Goal: Transaction & Acquisition: Purchase product/service

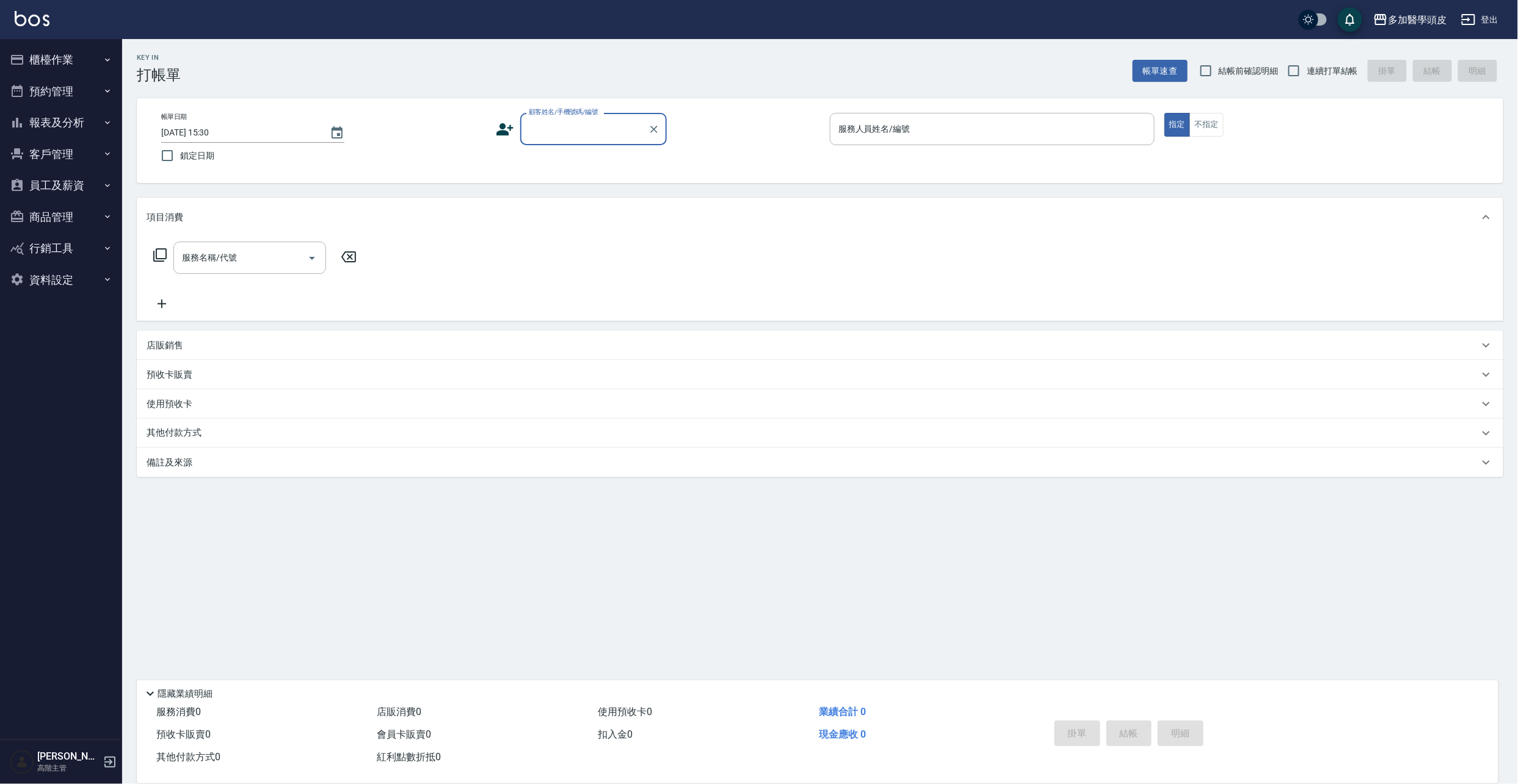
click at [584, 130] on input "顧客姓名/手機號碼/編號" at bounding box center [584, 129] width 117 height 21
click at [595, 162] on li "[PERSON_NAME]/0911237160/" at bounding box center [593, 161] width 147 height 20
type input "[PERSON_NAME]/0911237160/"
click at [910, 128] on input "服務人員姓名/編號" at bounding box center [992, 129] width 314 height 21
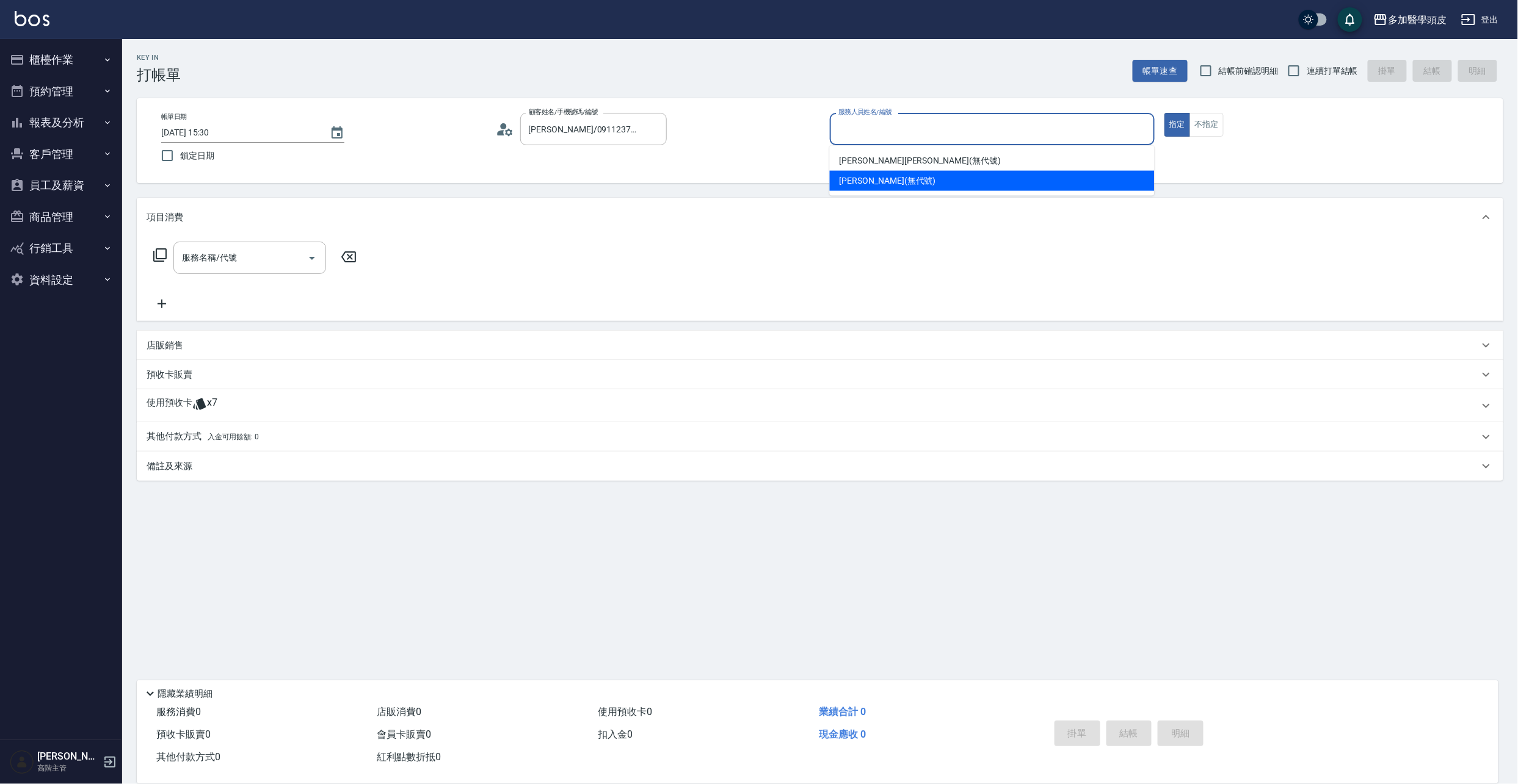
click at [890, 179] on span "[PERSON_NAME](無代號)" at bounding box center [887, 181] width 97 height 13
type input "[PERSON_NAME](無代號)"
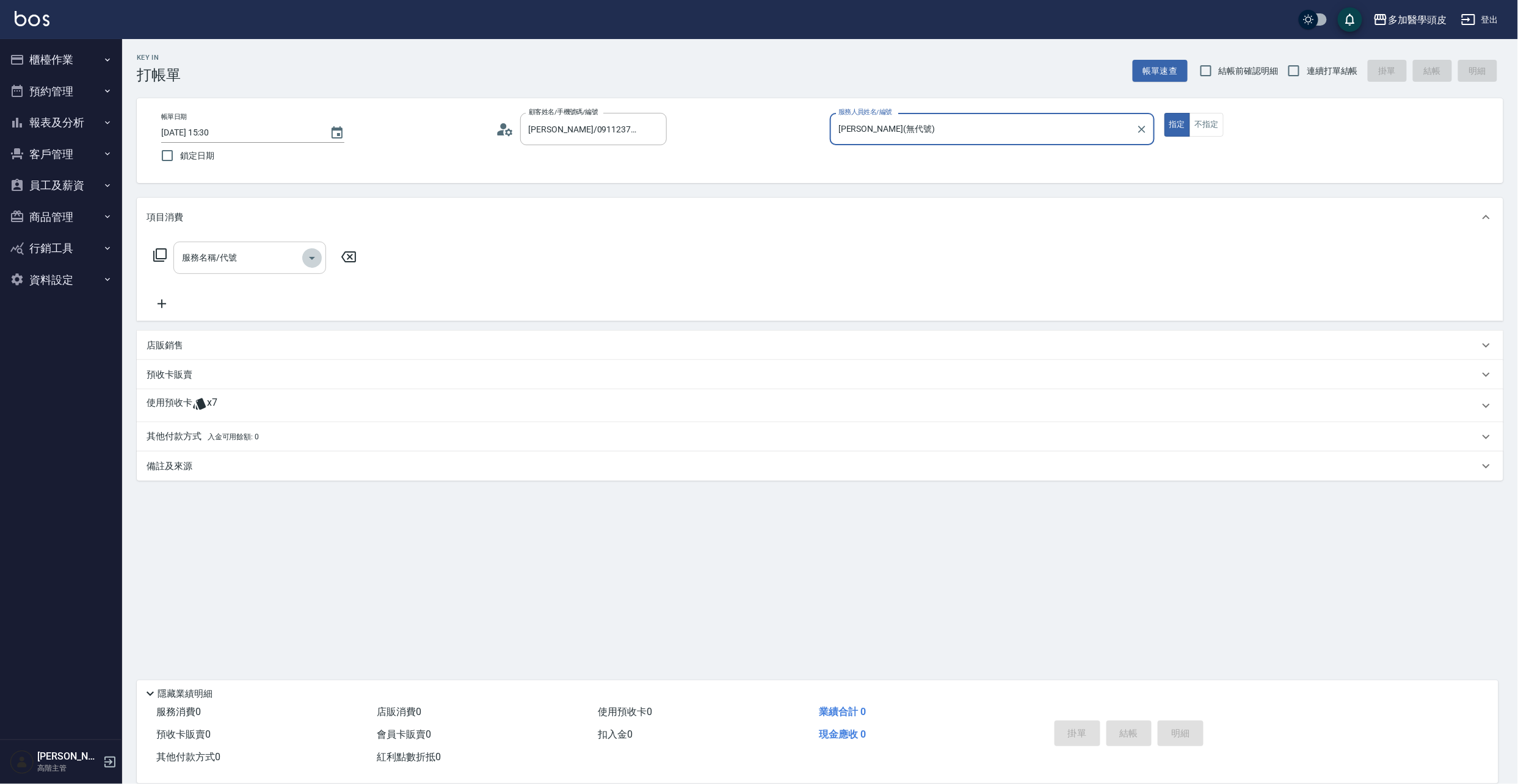
click at [316, 259] on icon "Open" at bounding box center [312, 258] width 15 height 15
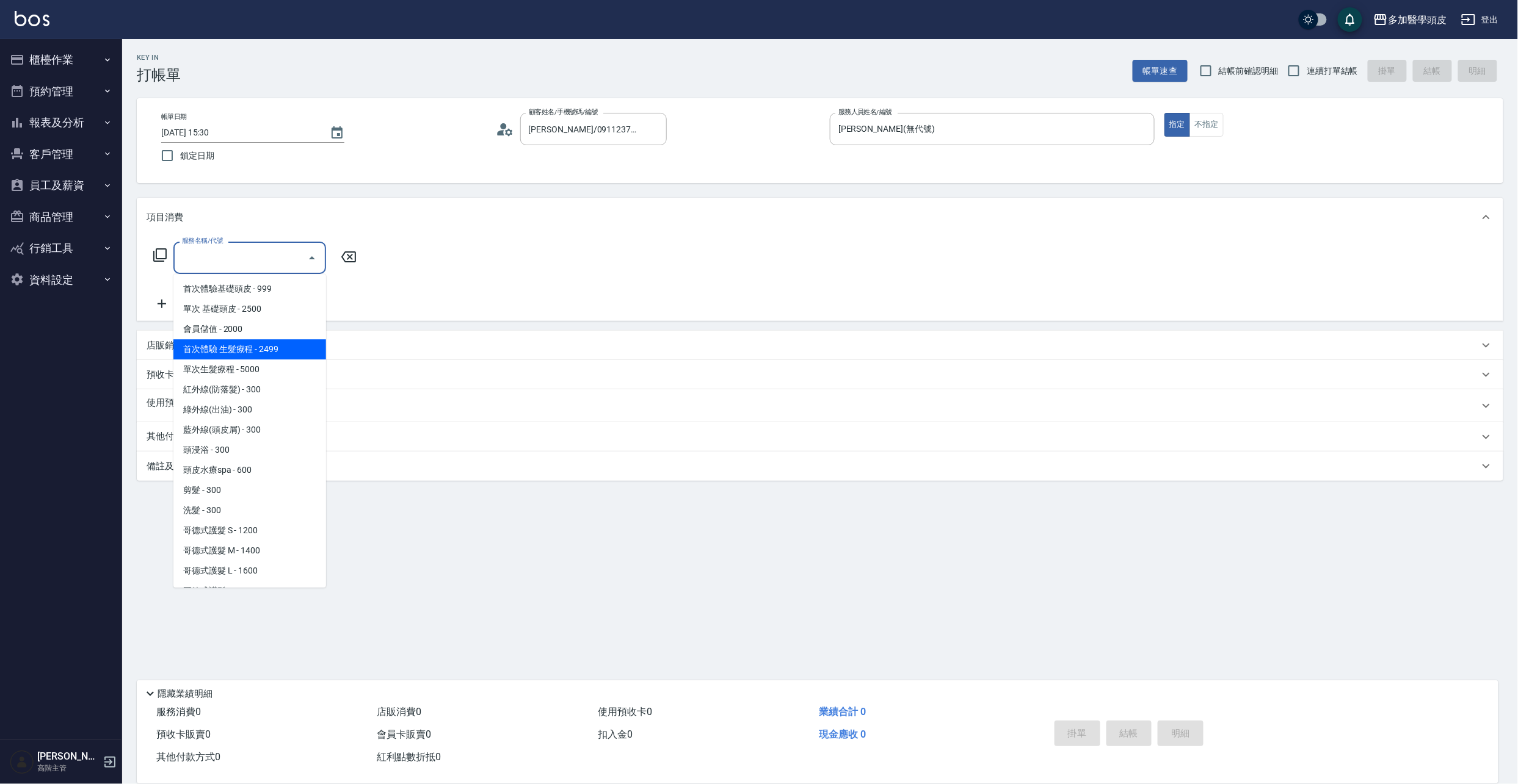
click at [267, 346] on span "首次體驗 生髮療程 - 2499" at bounding box center [249, 350] width 152 height 20
type input "首次體驗 生髮療程 (B001)"
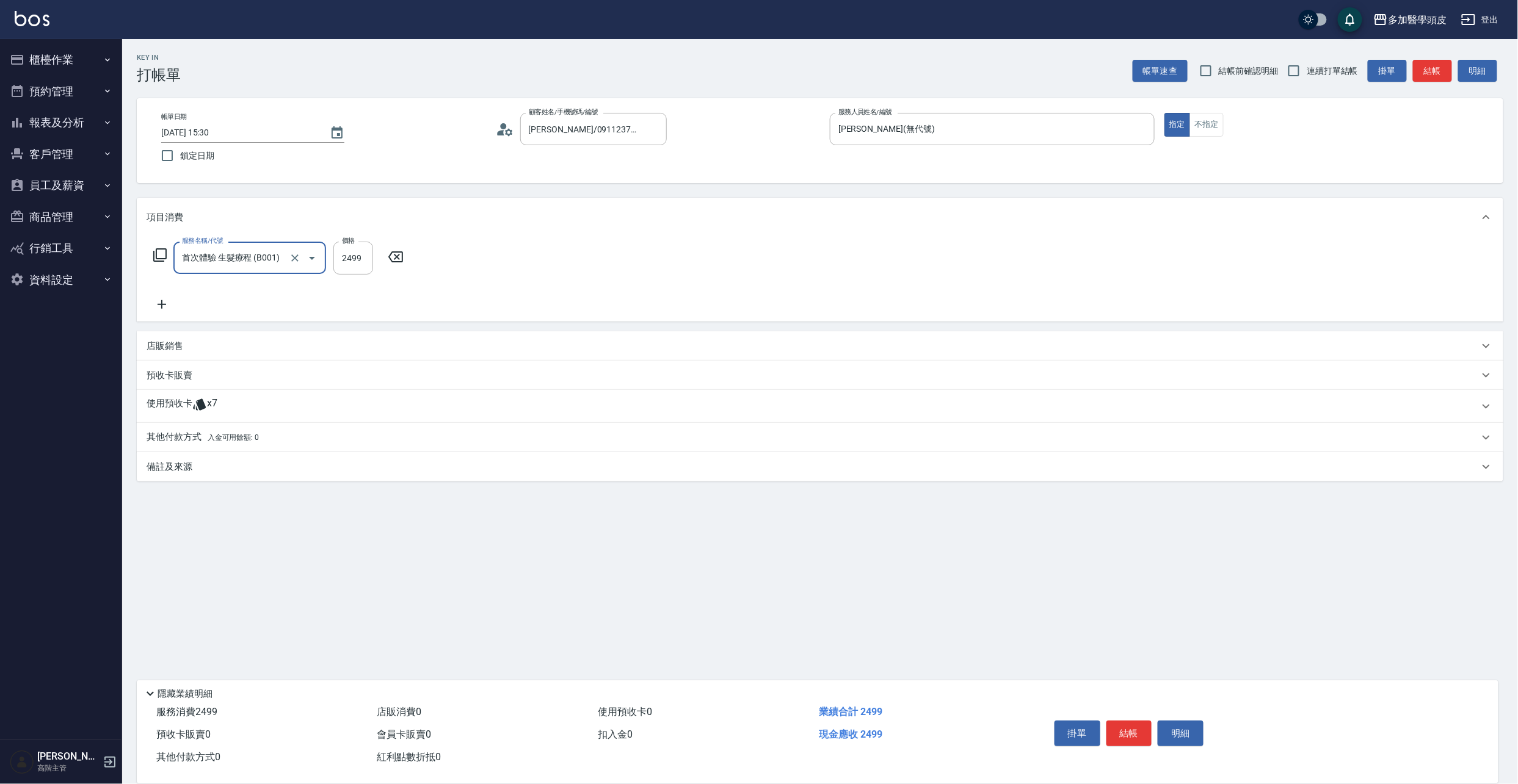
click at [173, 345] on p "店販銷售" at bounding box center [165, 346] width 37 height 13
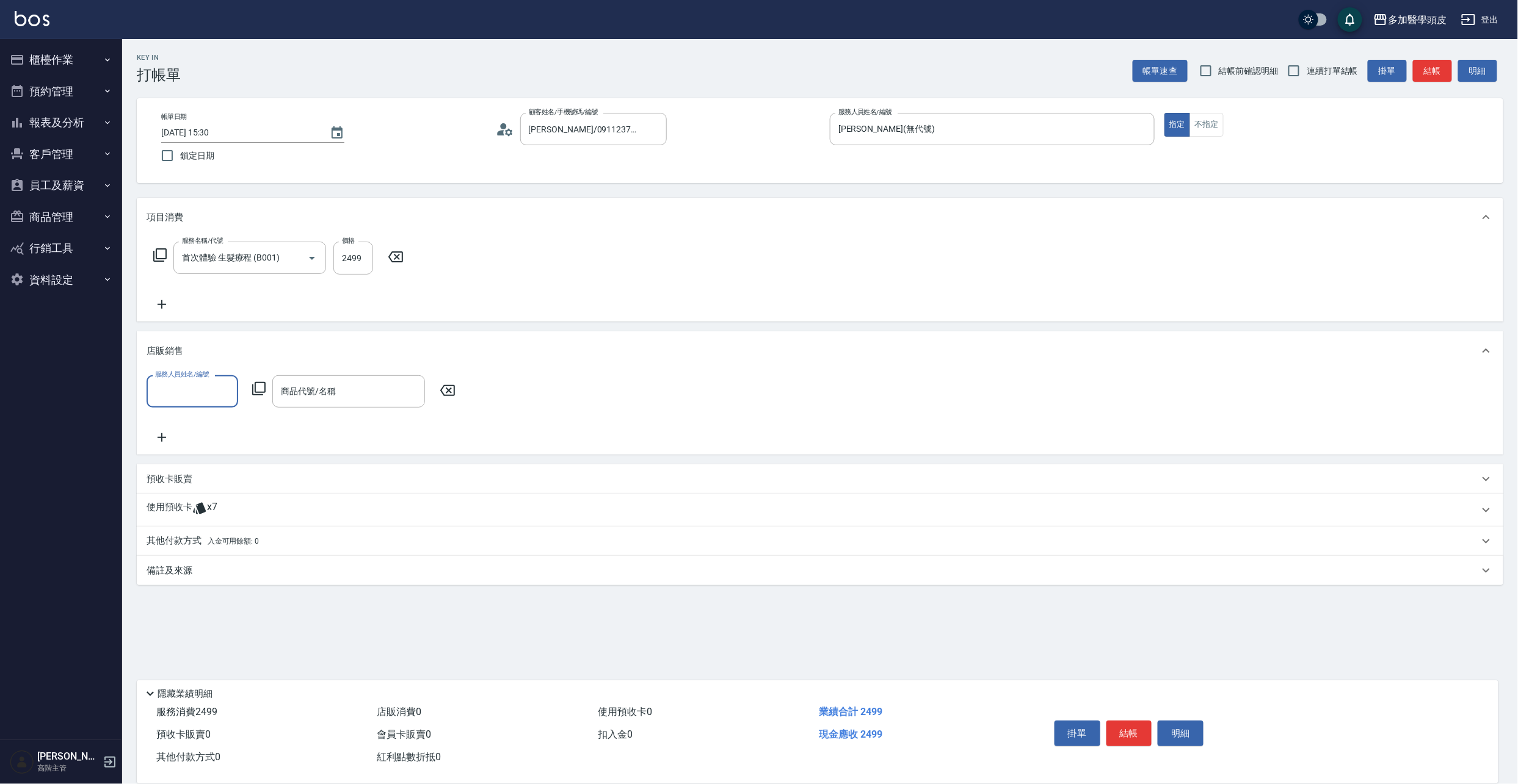
scroll to position [1, 0]
click at [227, 398] on input "服務人員姓名/編號" at bounding box center [192, 391] width 80 height 21
click at [210, 462] on span "[PERSON_NAME](無代號)" at bounding box center [192, 475] width 72 height 26
type input "[PERSON_NAME](無代號)"
click at [384, 391] on input "商品代號/名稱" at bounding box center [349, 391] width 142 height 21
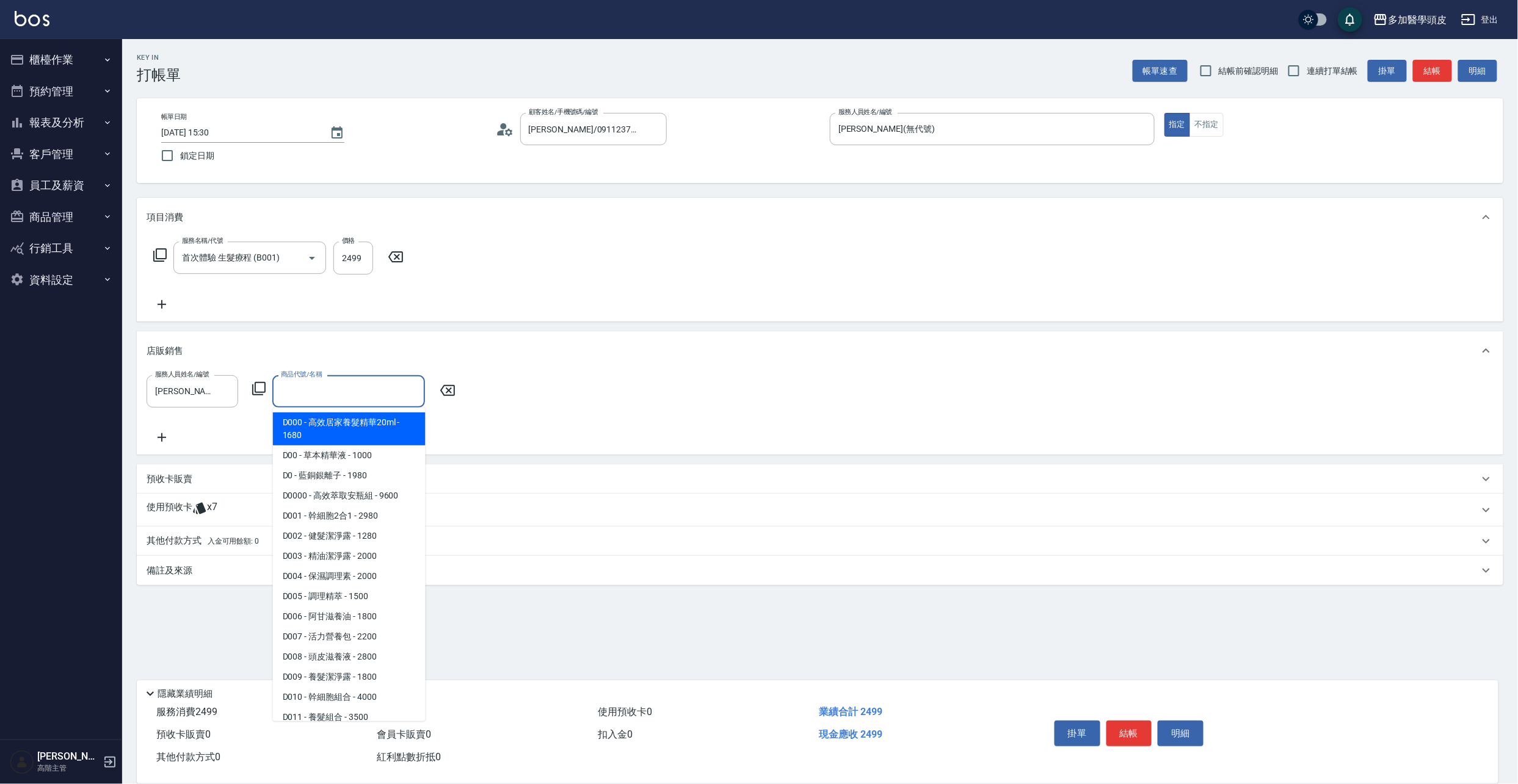
drag, startPoint x: 378, startPoint y: 431, endPoint x: 400, endPoint y: 429, distance: 22.1
click at [378, 431] on span "D000 - 高效居家養髮精華20ml - 1680" at bounding box center [349, 429] width 152 height 33
type input "高效居家養髮精華20ml"
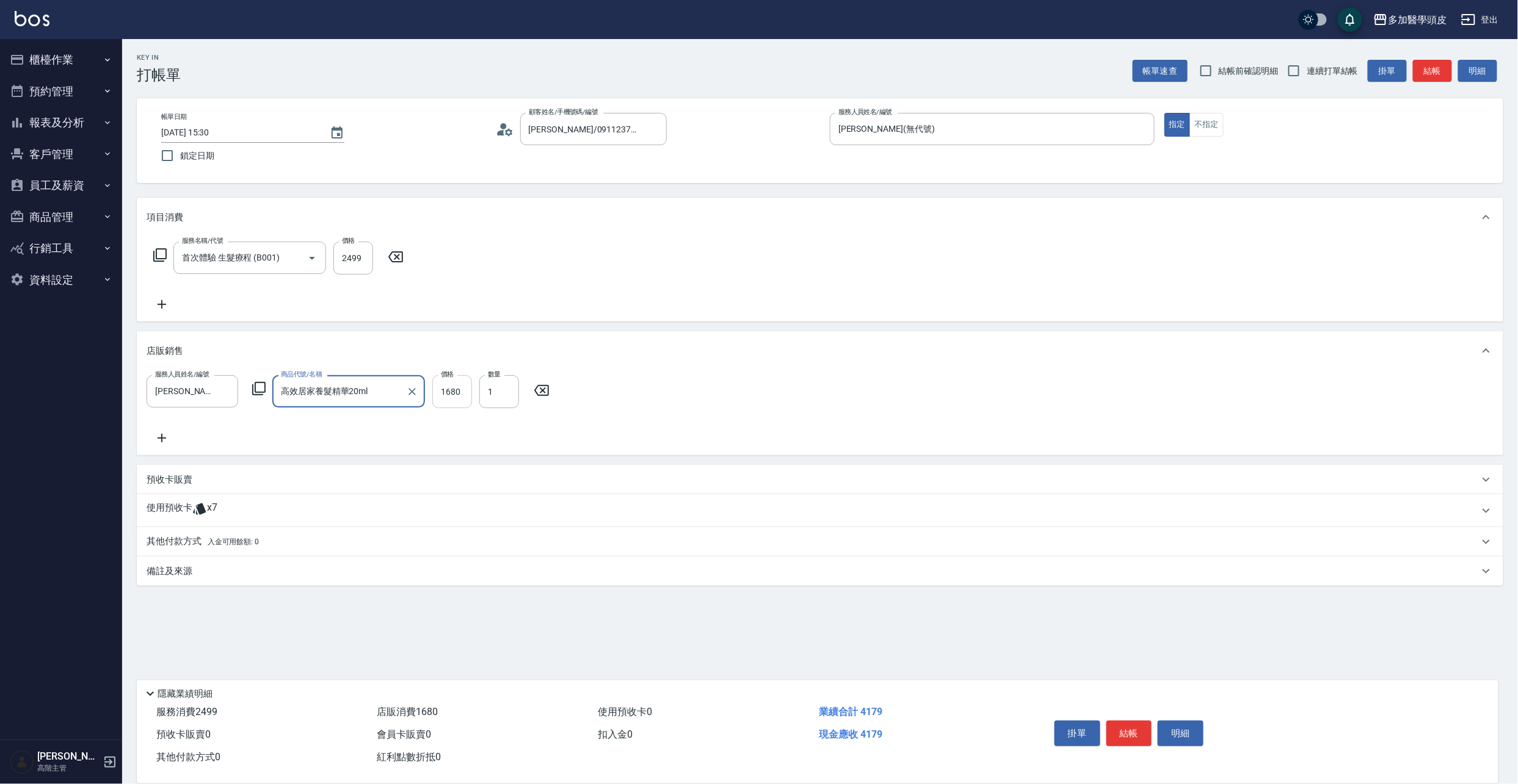
click at [466, 392] on input "1680" at bounding box center [452, 392] width 40 height 33
type input "15120"
click at [511, 395] on input "1" at bounding box center [499, 392] width 40 height 33
type input "2"
click at [206, 436] on div "服務人員姓名/編號 [PERSON_NAME](無代號) 服務人員姓名/編號 商品代號/名稱 高效居家養髮精華20ml 商品代號/名稱 價格 15120 價格…" at bounding box center [820, 410] width 1347 height 70
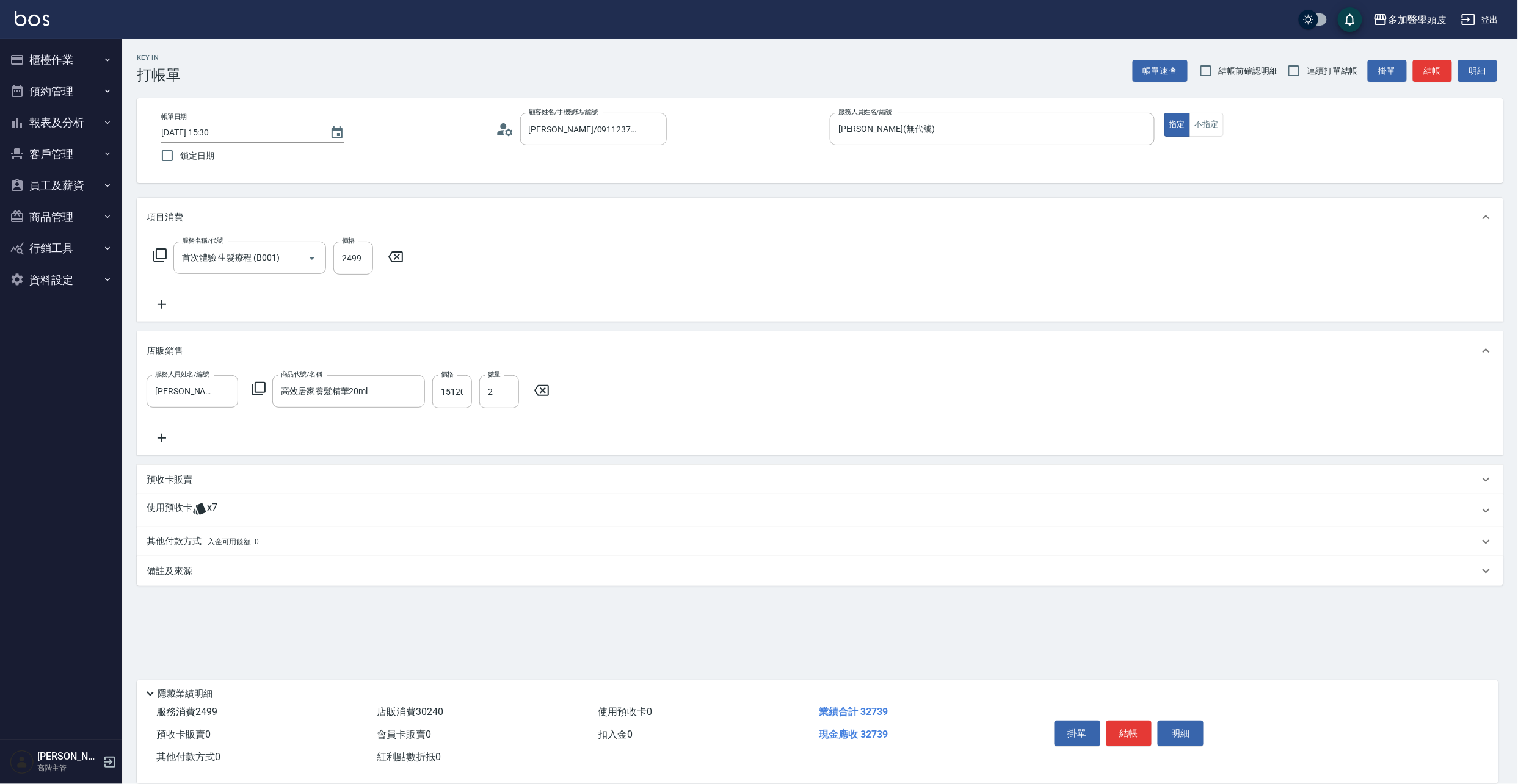
click at [163, 438] on icon at bounding box center [162, 438] width 9 height 9
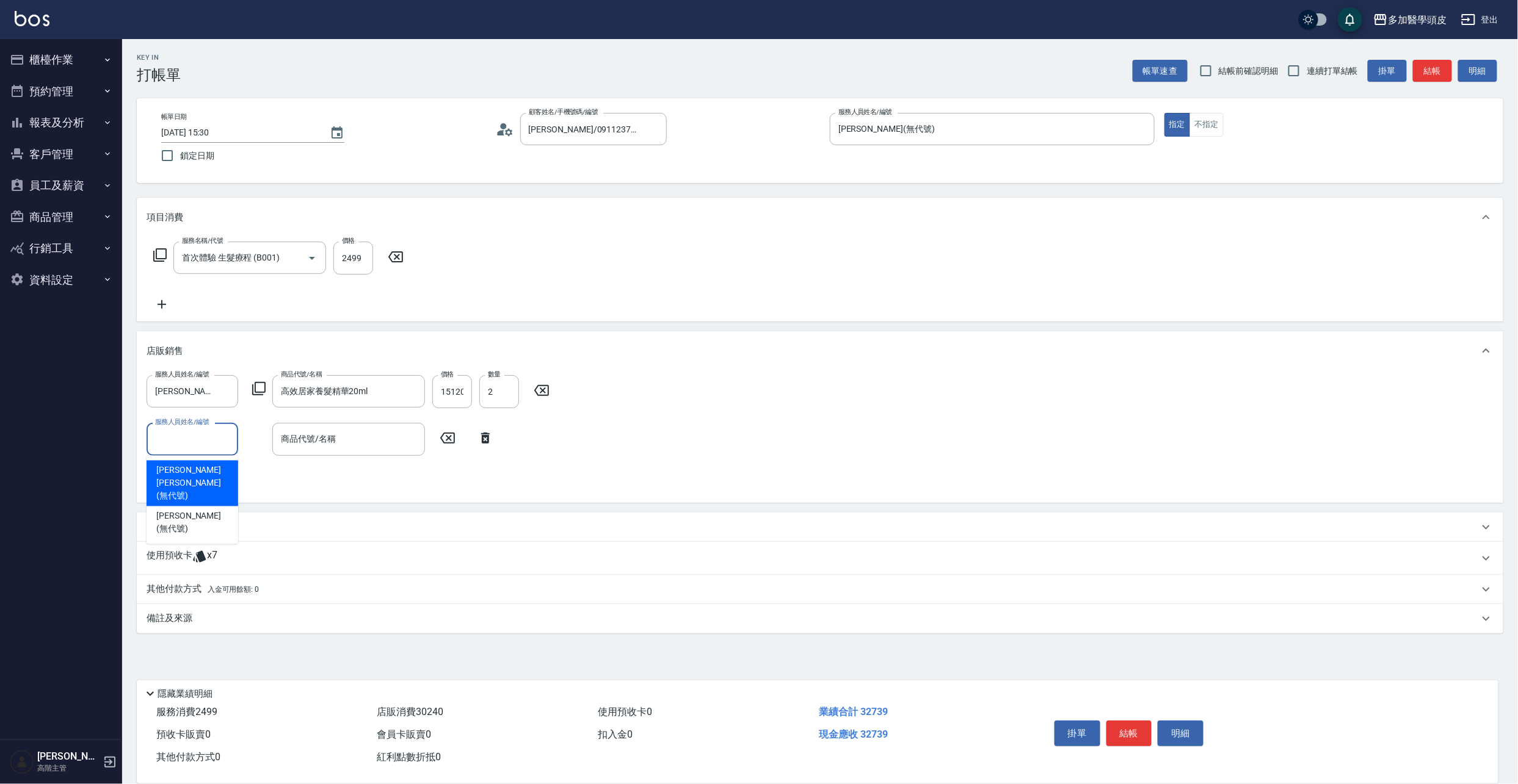
click at [228, 439] on input "服務人員姓名/編號" at bounding box center [192, 439] width 80 height 21
click at [219, 506] on div "[PERSON_NAME](無代號)" at bounding box center [192, 523] width 92 height 33
type input "[PERSON_NAME](無代號)"
click at [465, 391] on input "15120" at bounding box center [452, 392] width 40 height 33
click at [469, 391] on input "15120" at bounding box center [452, 392] width 40 height 33
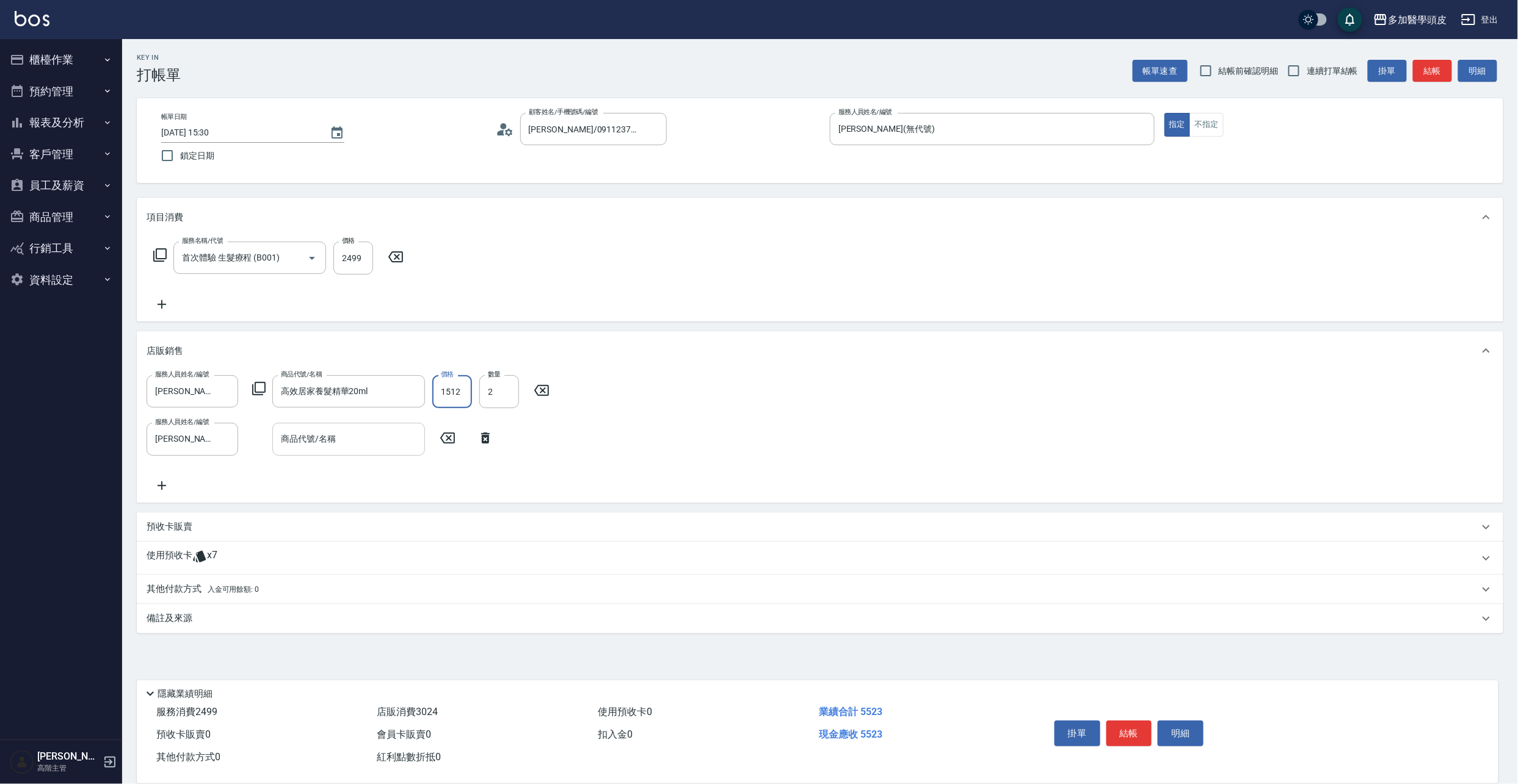
type input "1512"
click at [355, 432] on input "商品代號/名稱" at bounding box center [349, 439] width 142 height 21
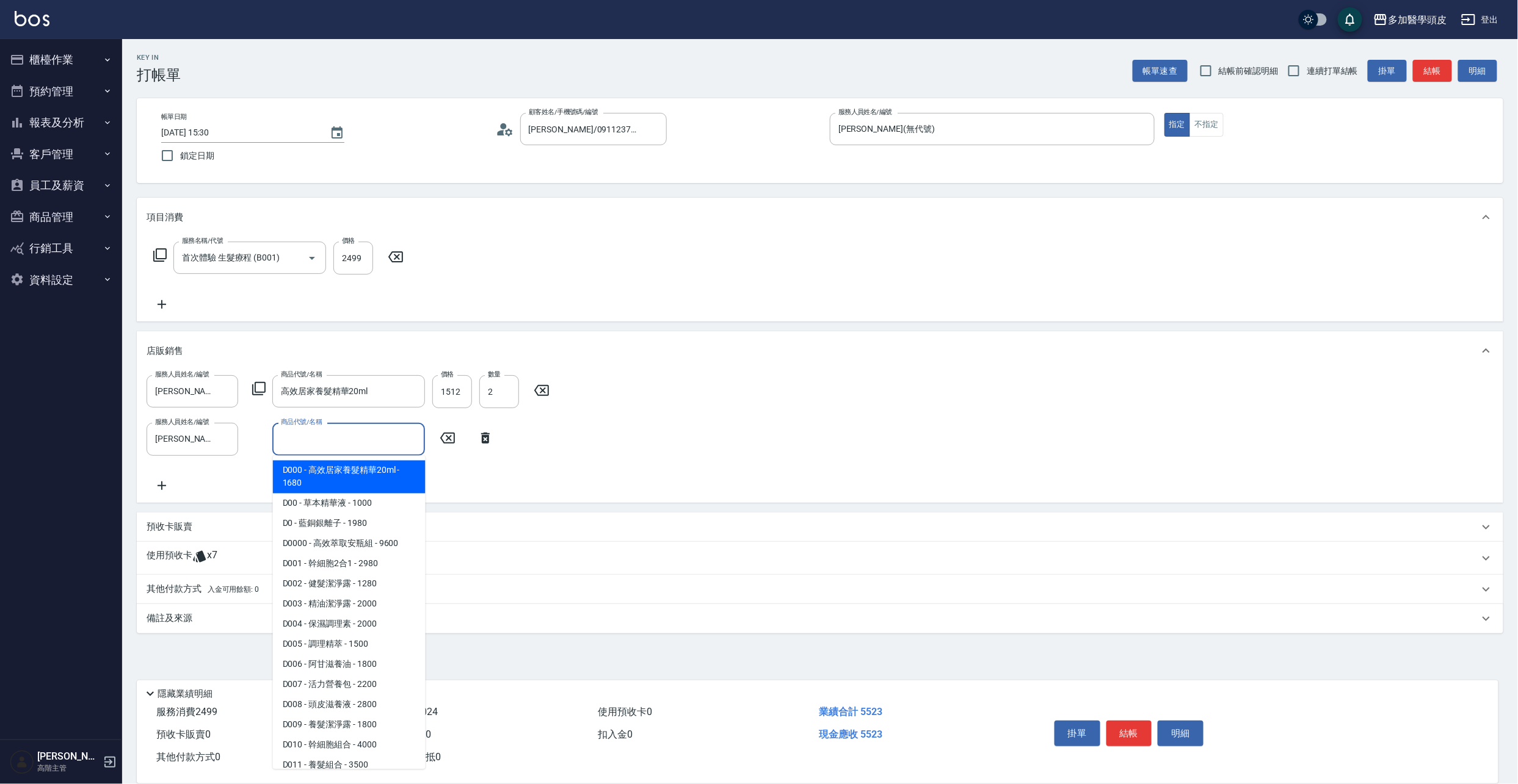
click at [354, 443] on input "商品代號/名稱" at bounding box center [349, 439] width 142 height 21
click at [379, 525] on span "D0 - 藍銅銀離子 - 1980" at bounding box center [349, 524] width 152 height 20
type input "藍銅銀離子"
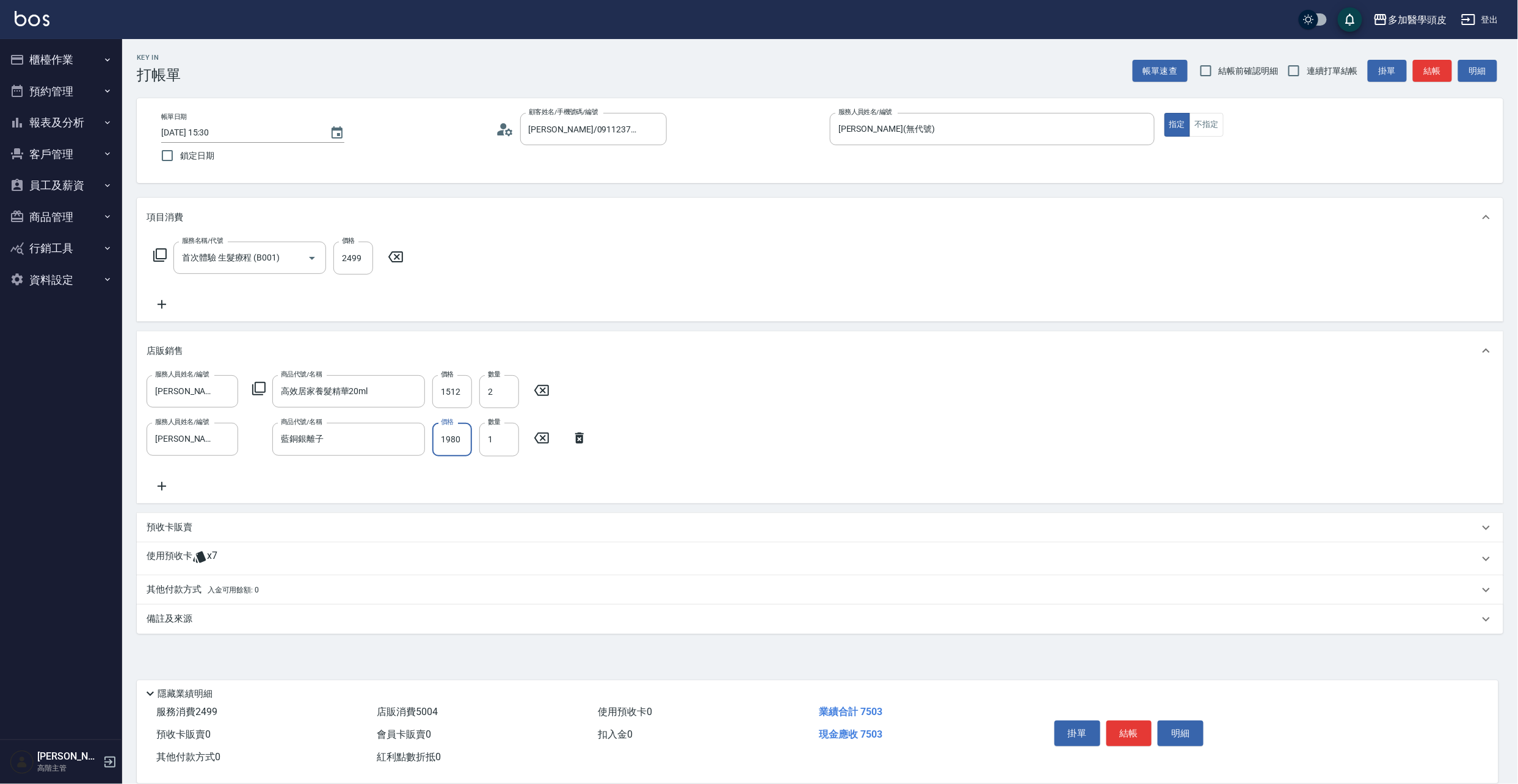
click at [466, 434] on input "1980" at bounding box center [452, 439] width 40 height 33
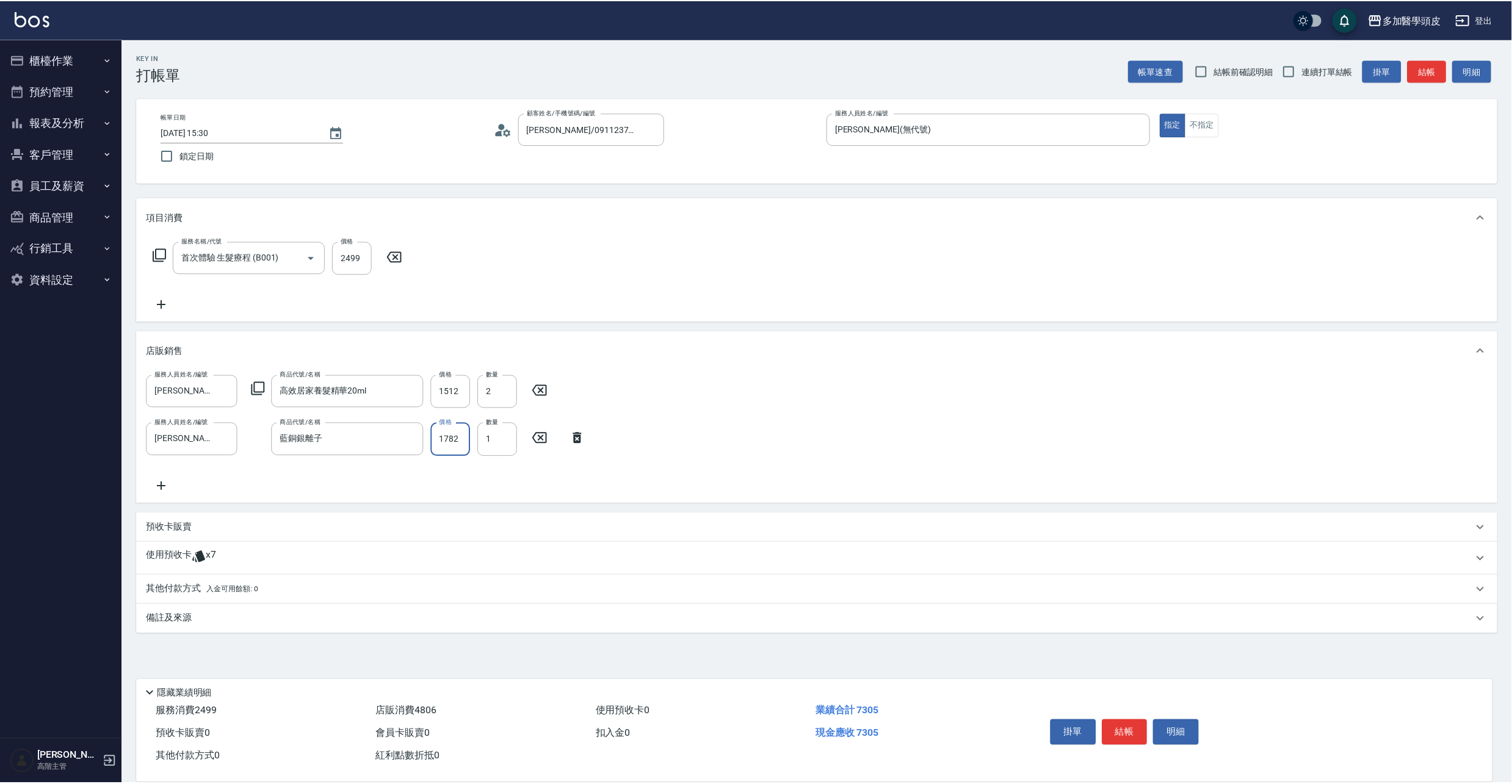
scroll to position [0, 0]
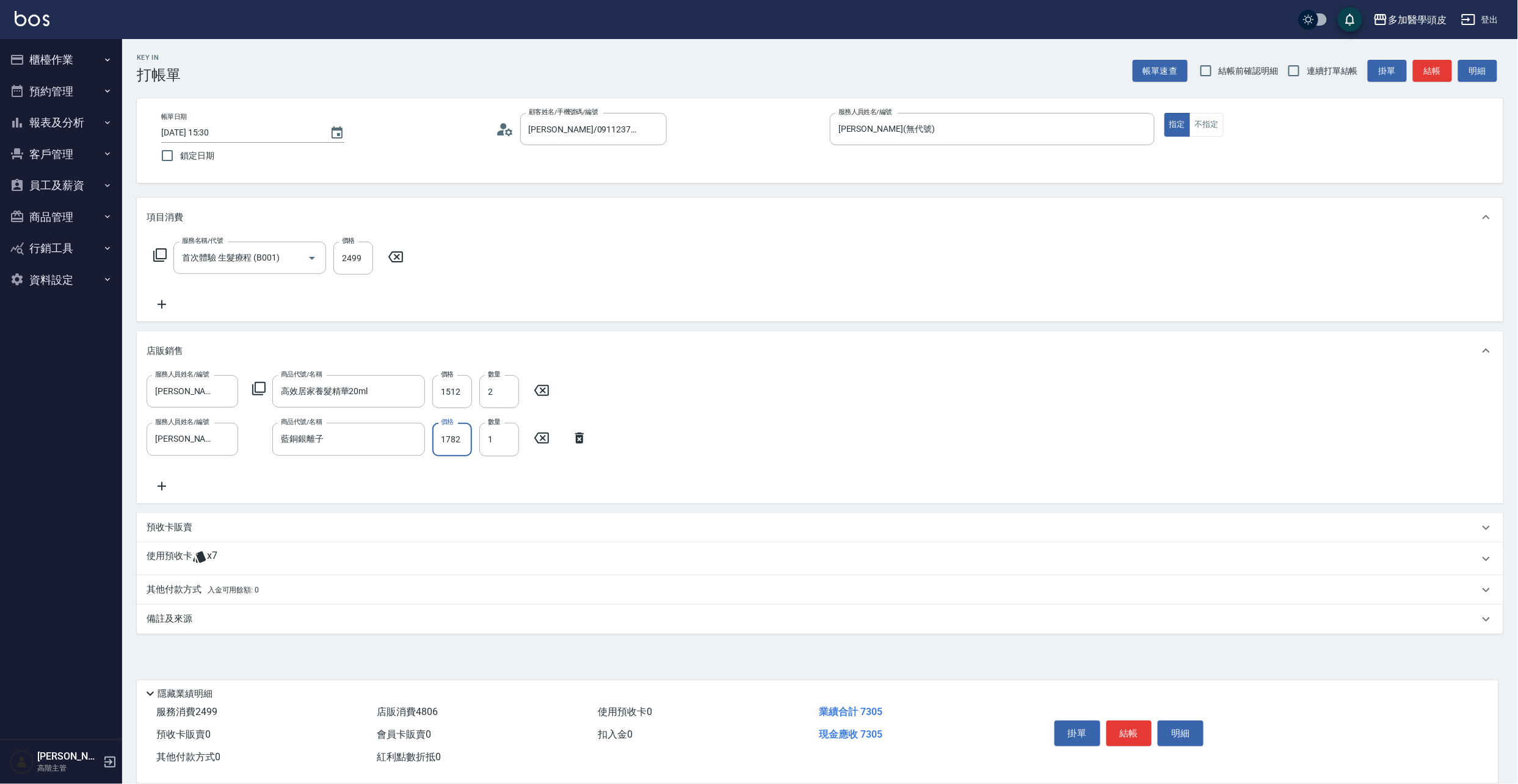
type input "1782"
click at [164, 484] on icon at bounding box center [162, 486] width 30 height 15
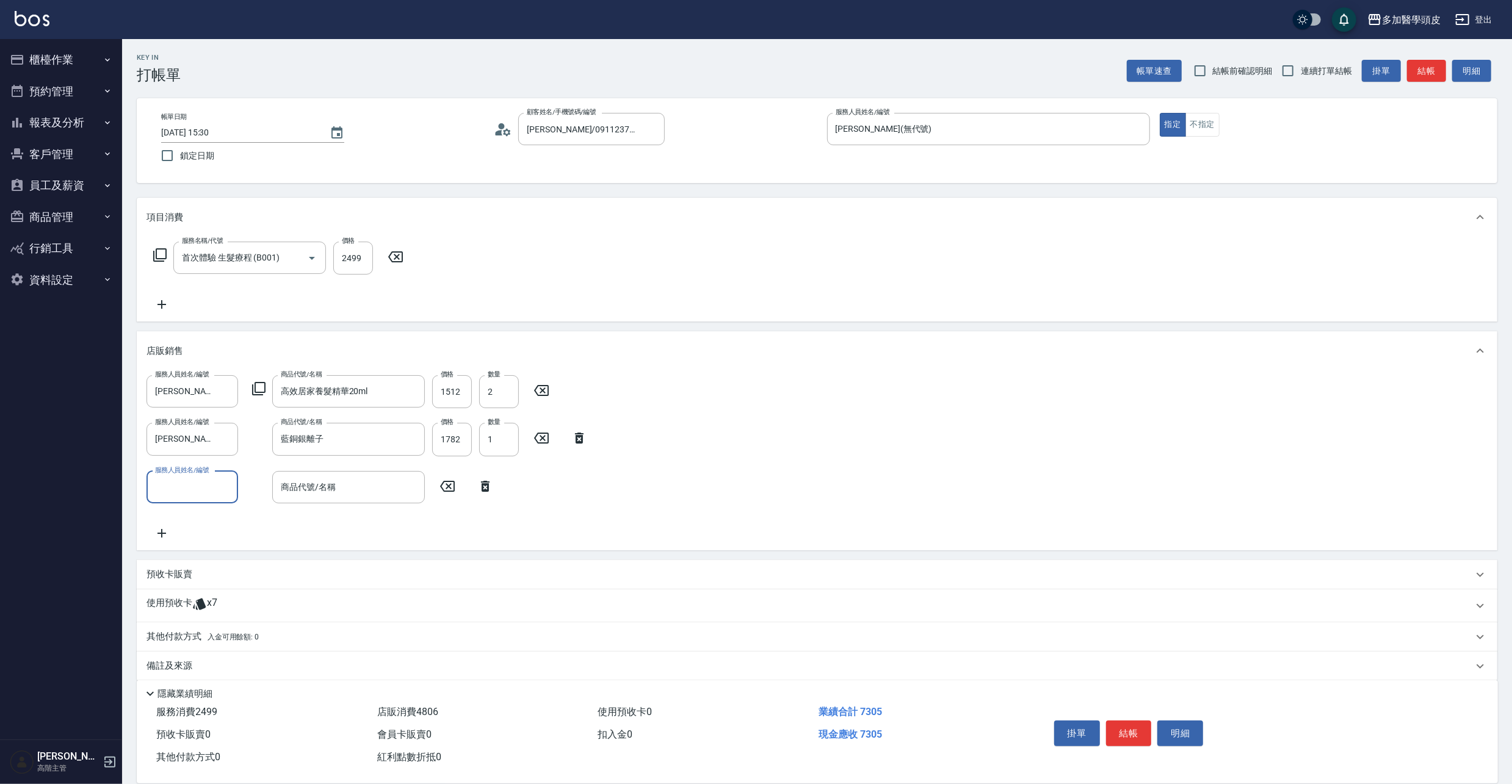
click at [207, 488] on input "服務人員姓名/編號" at bounding box center [192, 487] width 80 height 21
click at [215, 553] on div "[PERSON_NAME](無代號)" at bounding box center [192, 570] width 92 height 33
type input "[PERSON_NAME](無代號)"
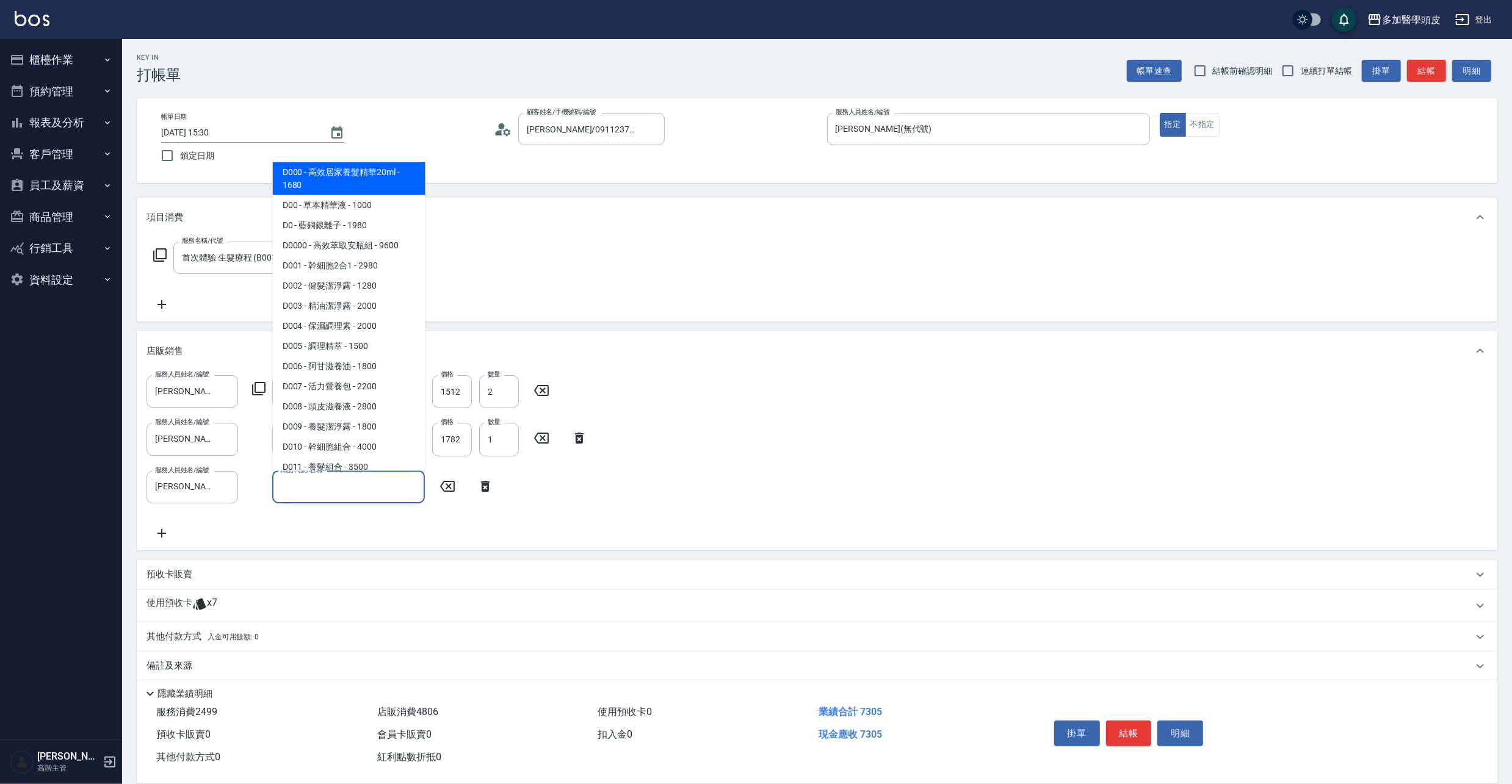
click at [355, 489] on input "商品代號/名稱" at bounding box center [348, 487] width 142 height 21
click at [347, 283] on span "D002 - 健髮潔淨露 - 1280" at bounding box center [348, 286] width 152 height 20
type input "健髮潔淨露"
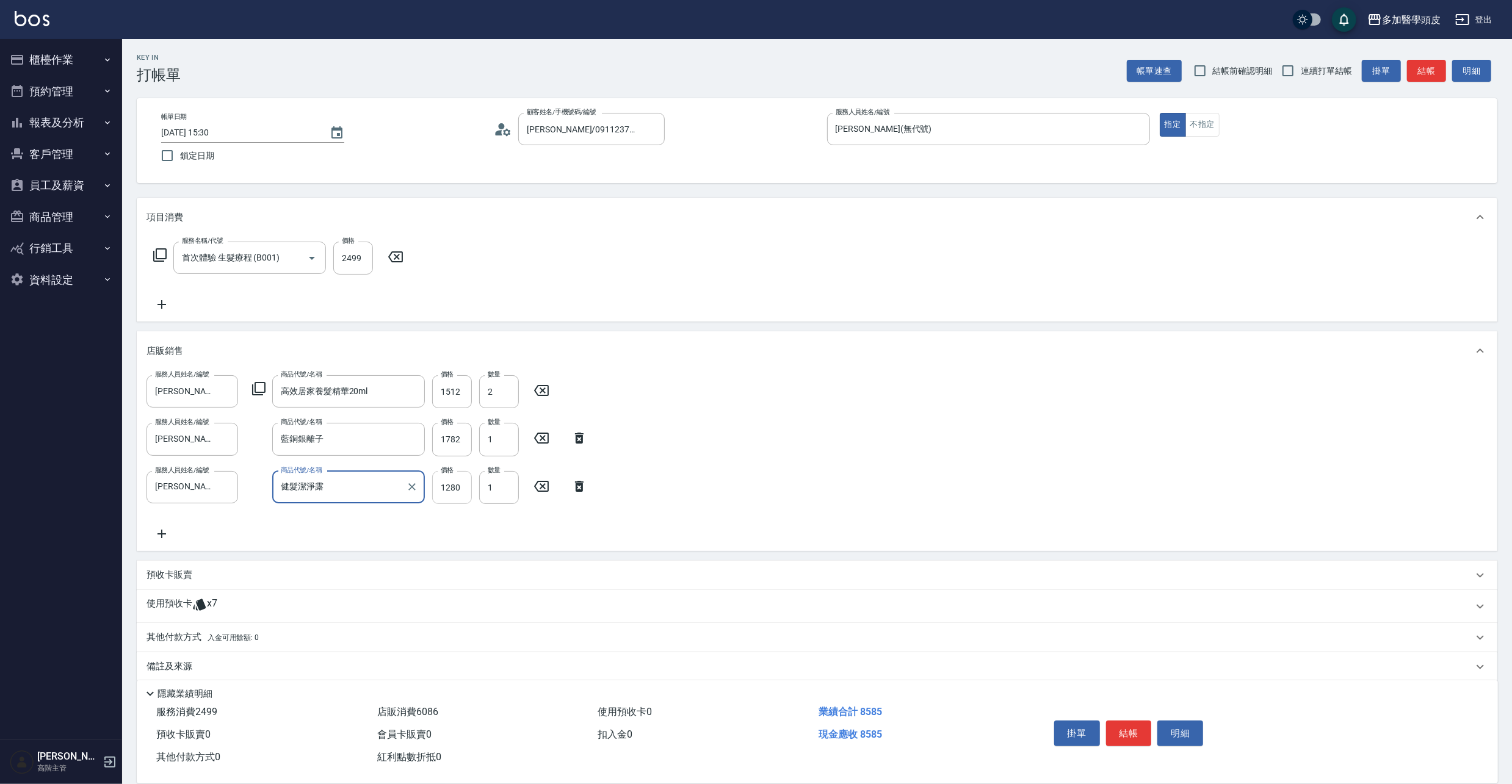
click at [463, 483] on input "1280" at bounding box center [452, 487] width 40 height 33
type input "1152"
click at [160, 532] on icon at bounding box center [162, 534] width 30 height 15
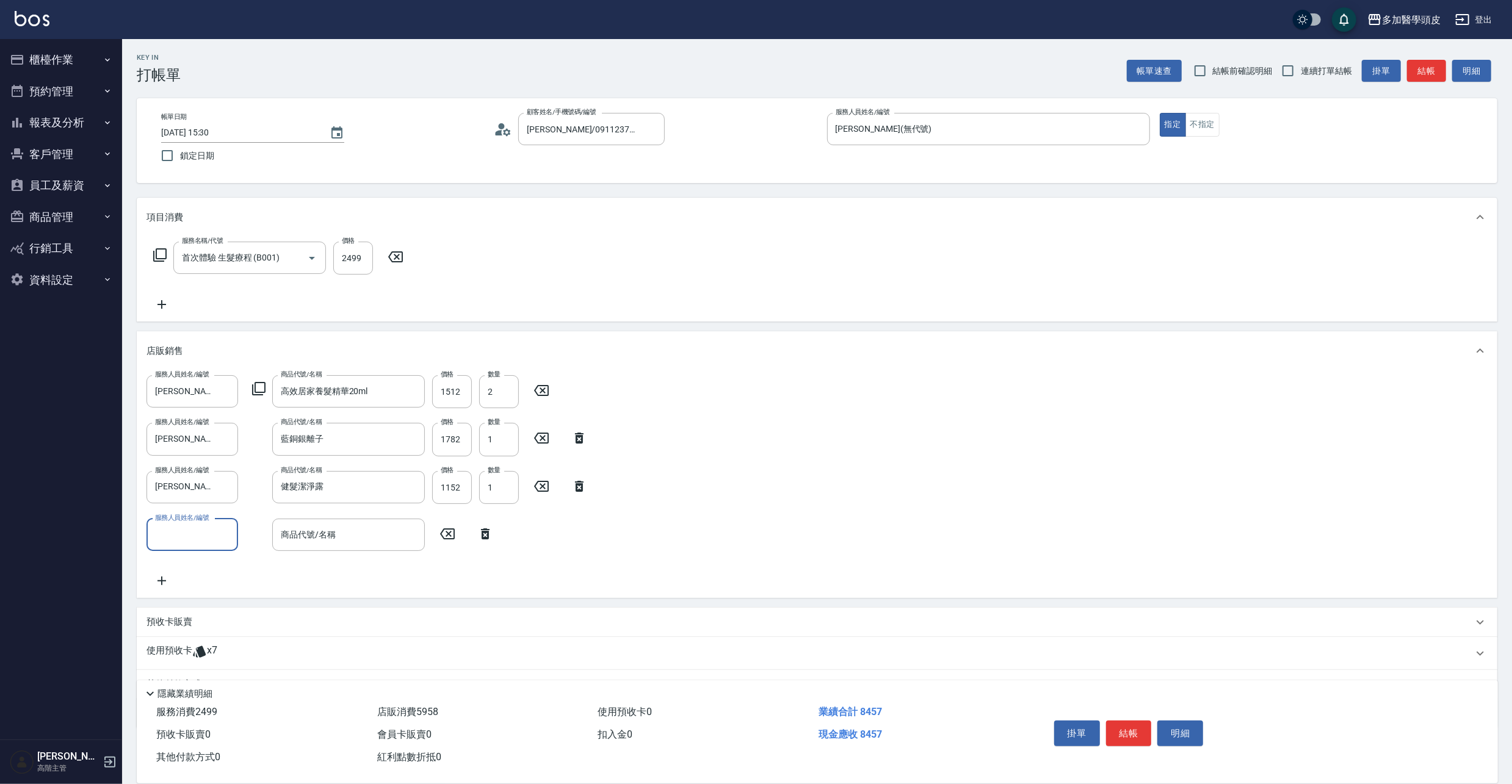
click at [188, 525] on input "服務人員姓名/編號" at bounding box center [192, 535] width 80 height 21
click at [215, 602] on div "[PERSON_NAME](無代號)" at bounding box center [192, 618] width 92 height 33
type input "[PERSON_NAME](無代號)"
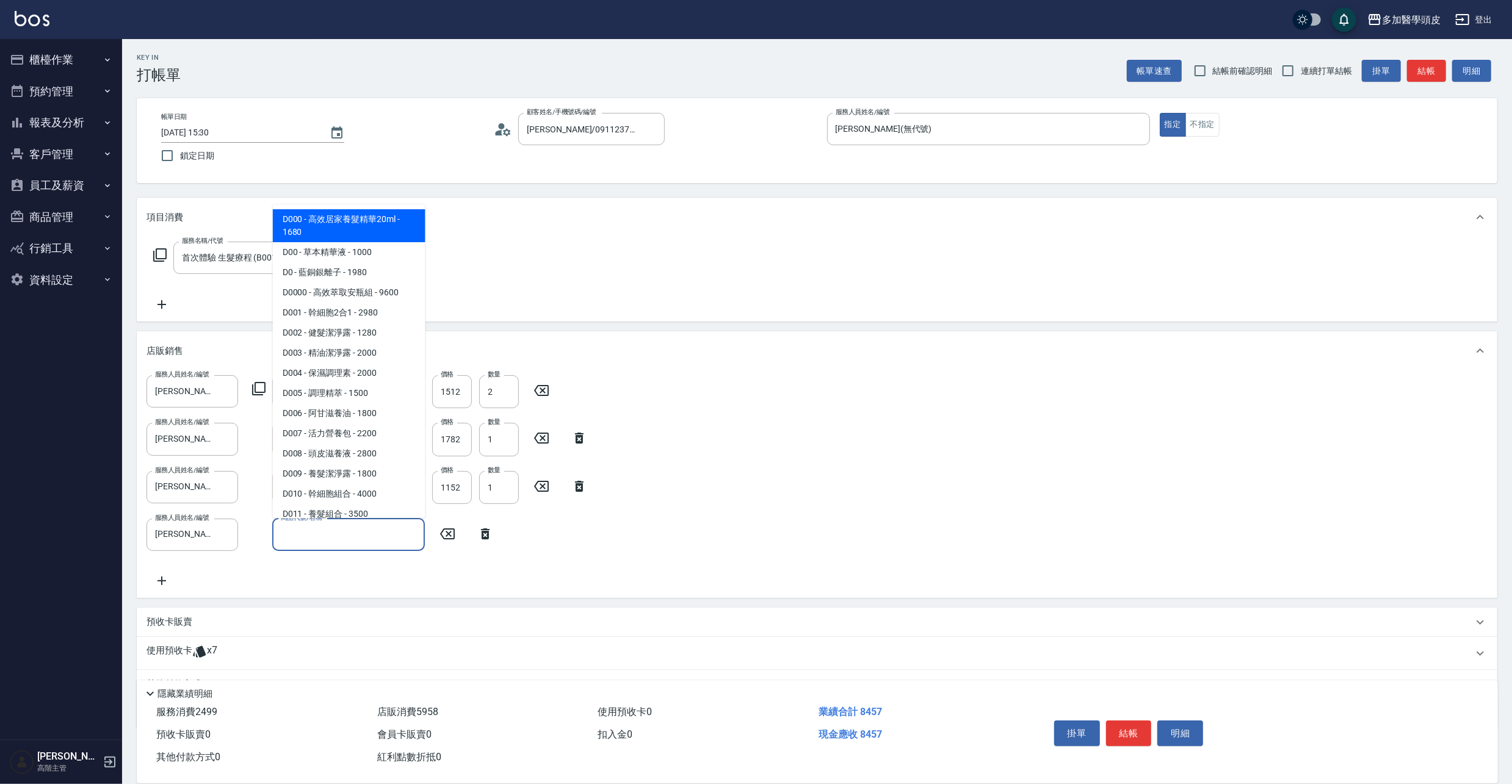
click at [345, 537] on input "商品代號/名稱" at bounding box center [348, 535] width 142 height 21
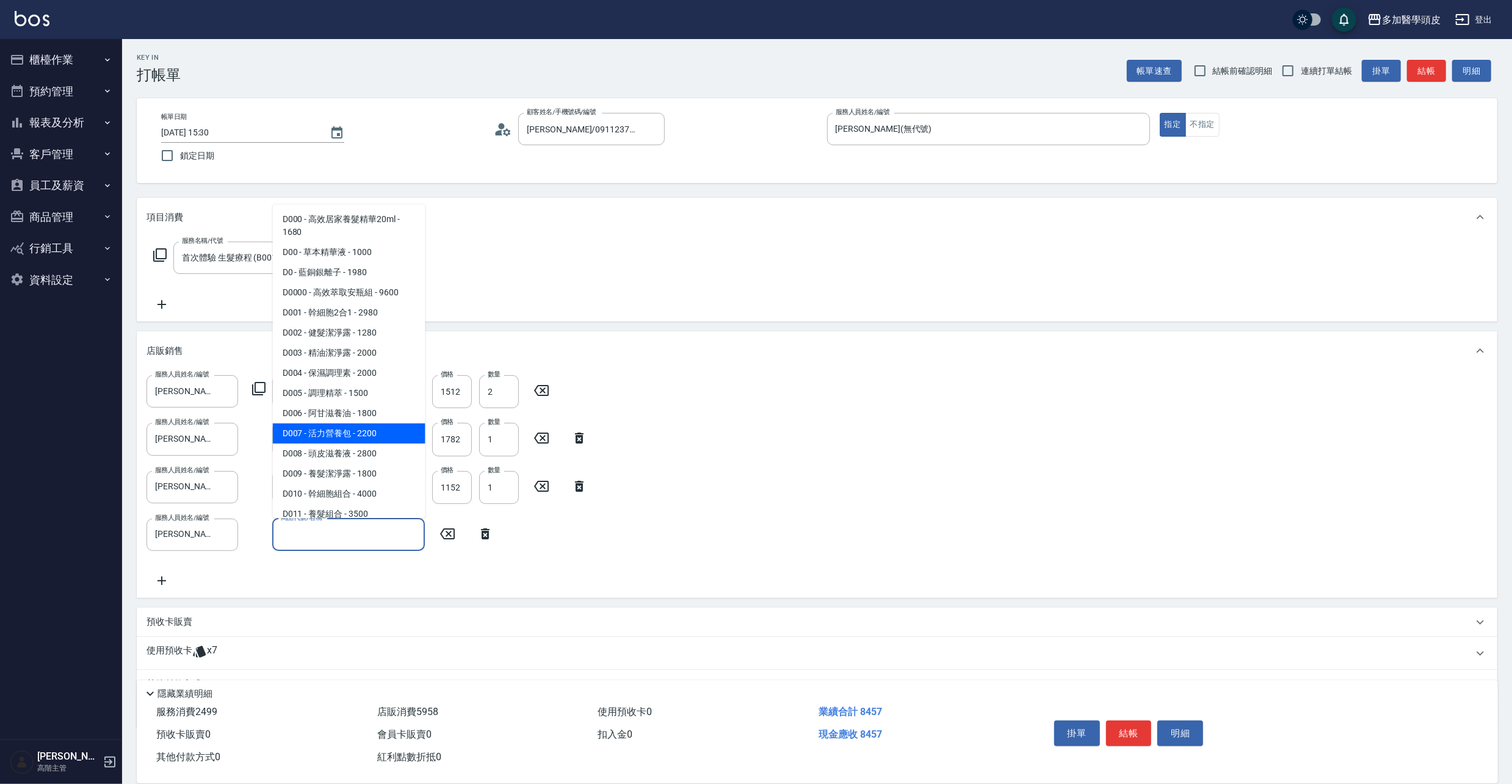
click at [324, 432] on span "D007 - 活力營養包 - 2200" at bounding box center [348, 434] width 152 height 20
type input "活力營養包"
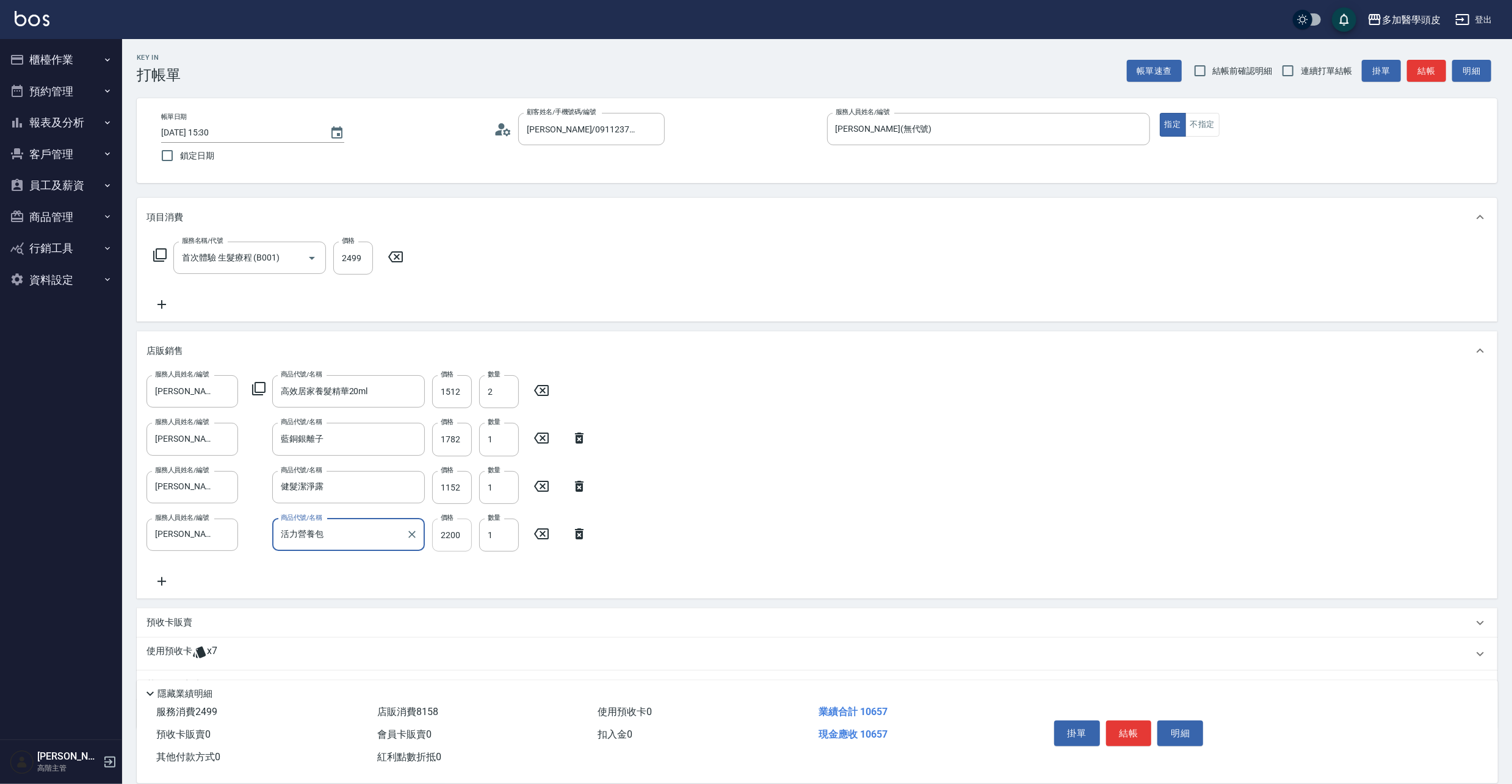
click at [464, 537] on input "2200" at bounding box center [452, 535] width 40 height 33
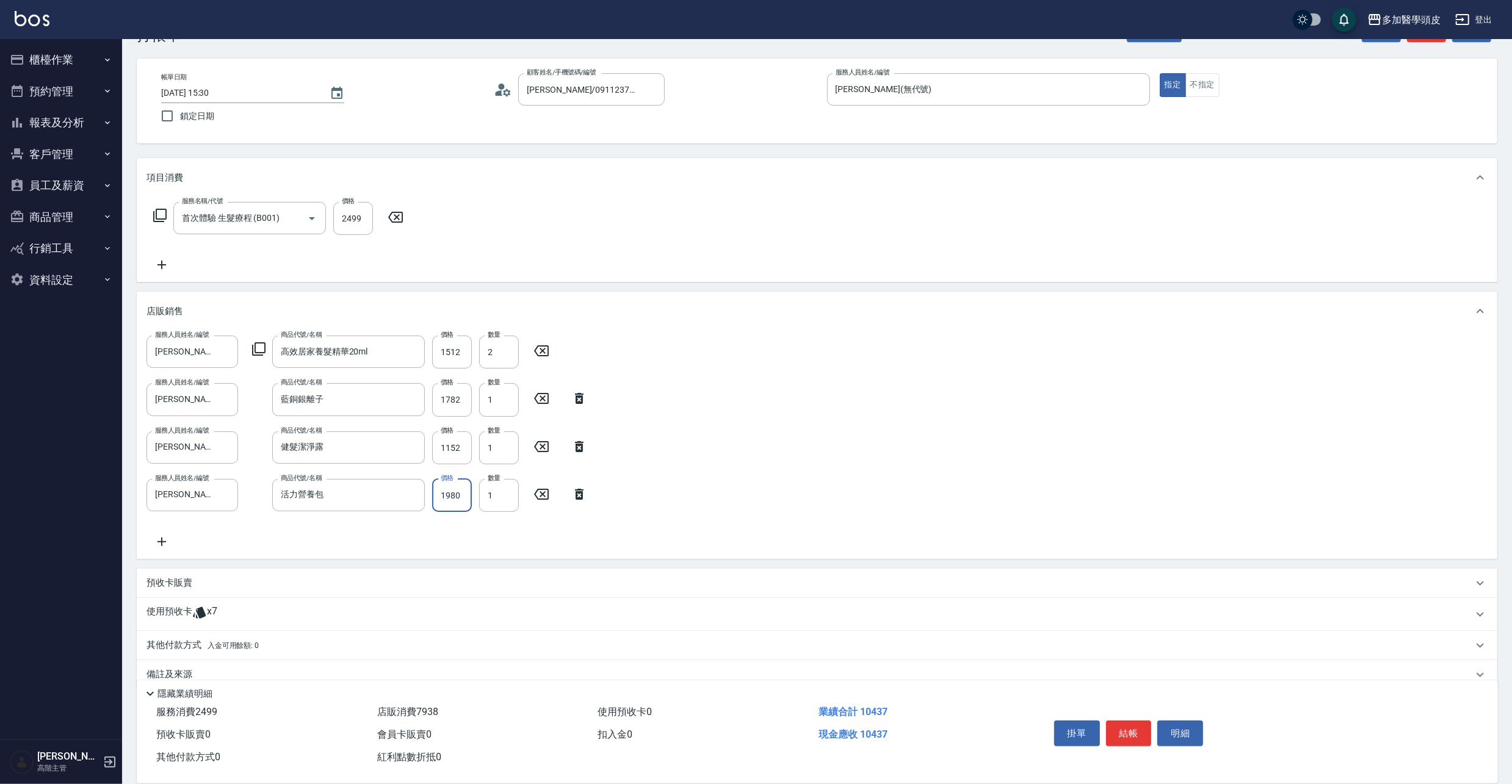
scroll to position [59, 0]
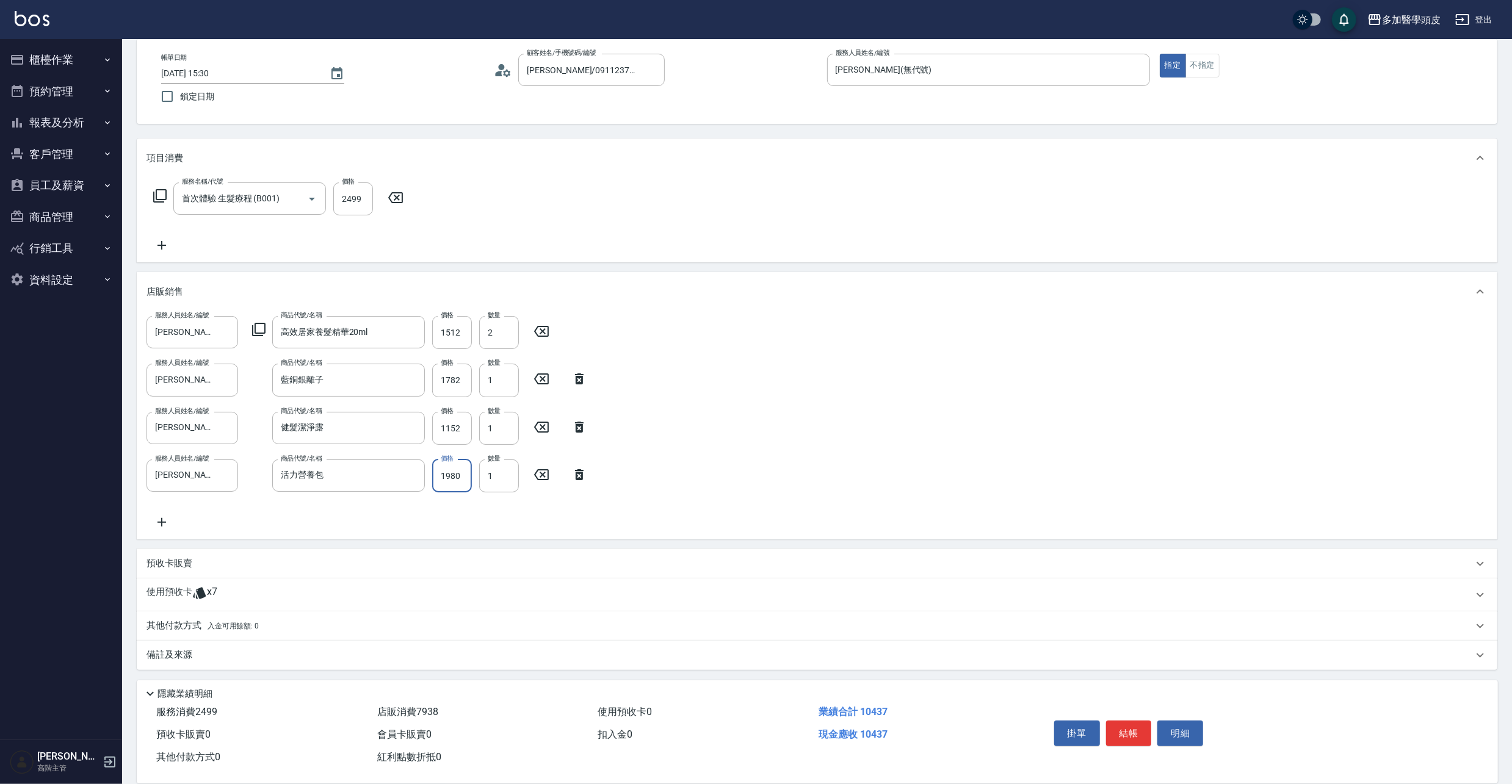
type input "1980"
click at [178, 568] on p "預收卡販賣" at bounding box center [169, 563] width 46 height 13
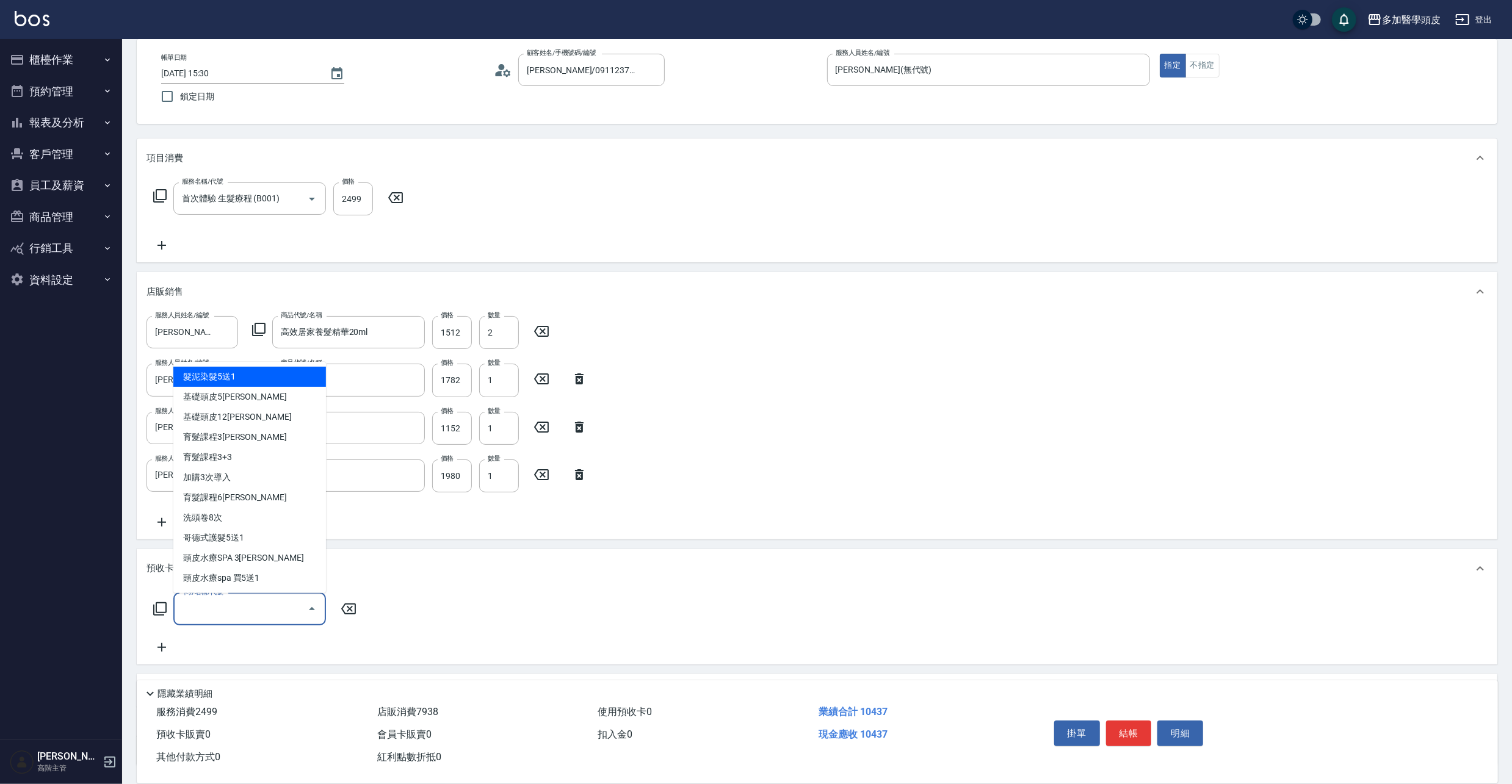
click at [250, 614] on input "卡券名稱/代號" at bounding box center [240, 609] width 123 height 21
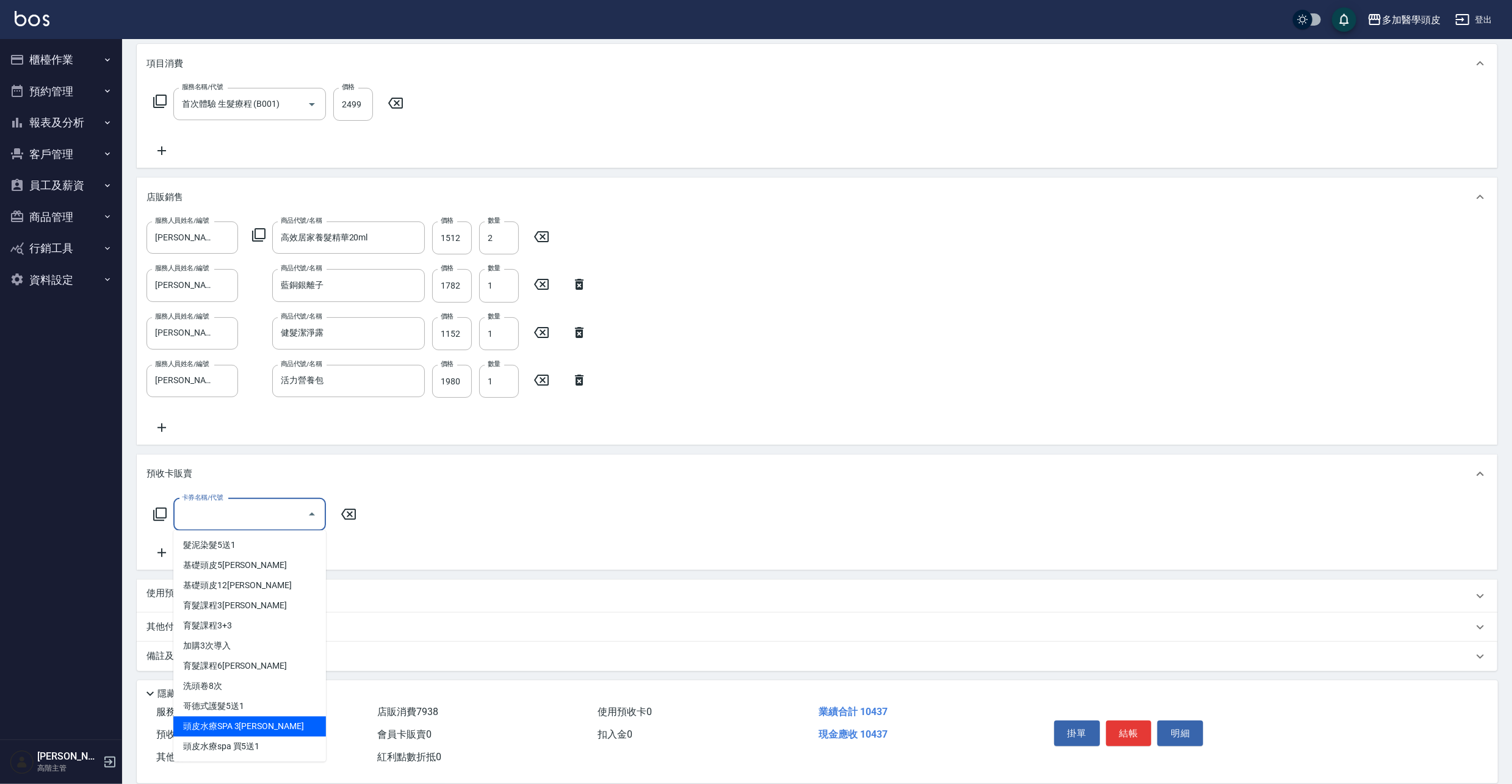
scroll to position [155, 0]
click at [261, 721] on span "頭皮水療SPA 3[PERSON_NAME]" at bounding box center [249, 725] width 152 height 20
type input "頭皮水療SPA 3堂(W3)"
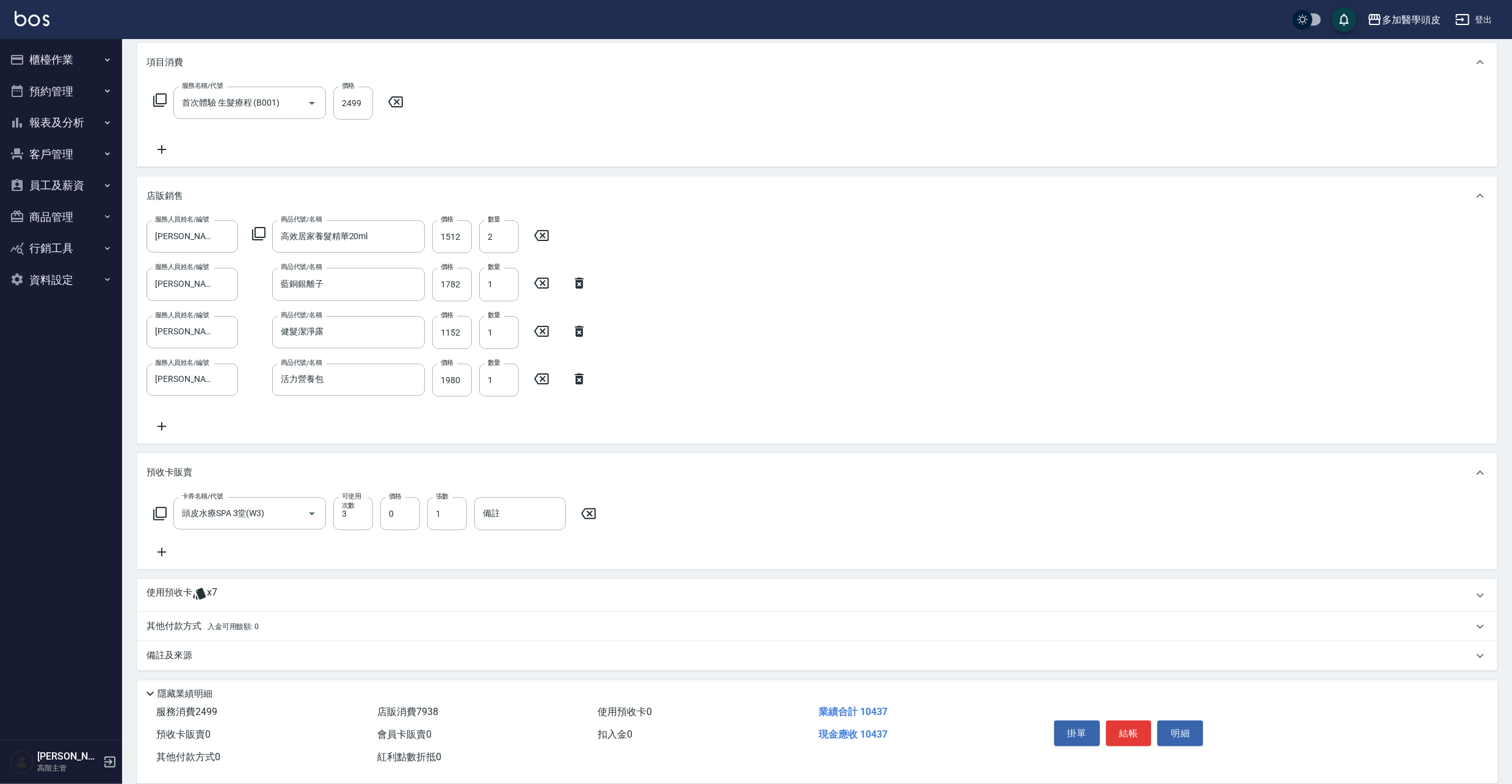
drag, startPoint x: 593, startPoint y: 513, endPoint x: 586, endPoint y: 511, distance: 7.3
click at [593, 511] on icon at bounding box center [588, 513] width 30 height 15
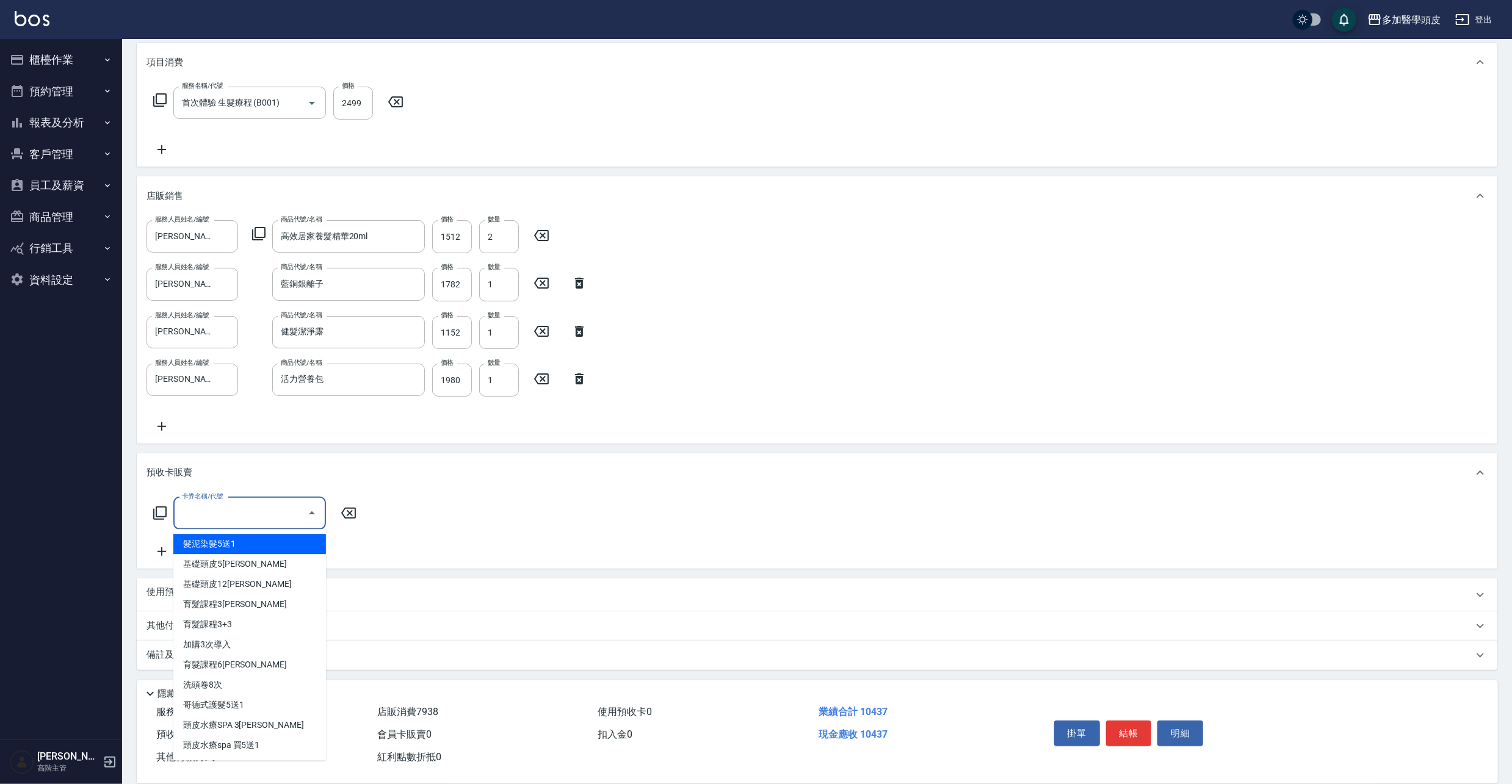
click at [277, 520] on input "卡券名稱/代號" at bounding box center [240, 513] width 123 height 21
drag, startPoint x: 223, startPoint y: 608, endPoint x: 232, endPoint y: 604, distance: 9.8
click at [223, 606] on span "育髮課程3[PERSON_NAME]" at bounding box center [249, 604] width 152 height 20
type input "育髮課程3堂(S3)"
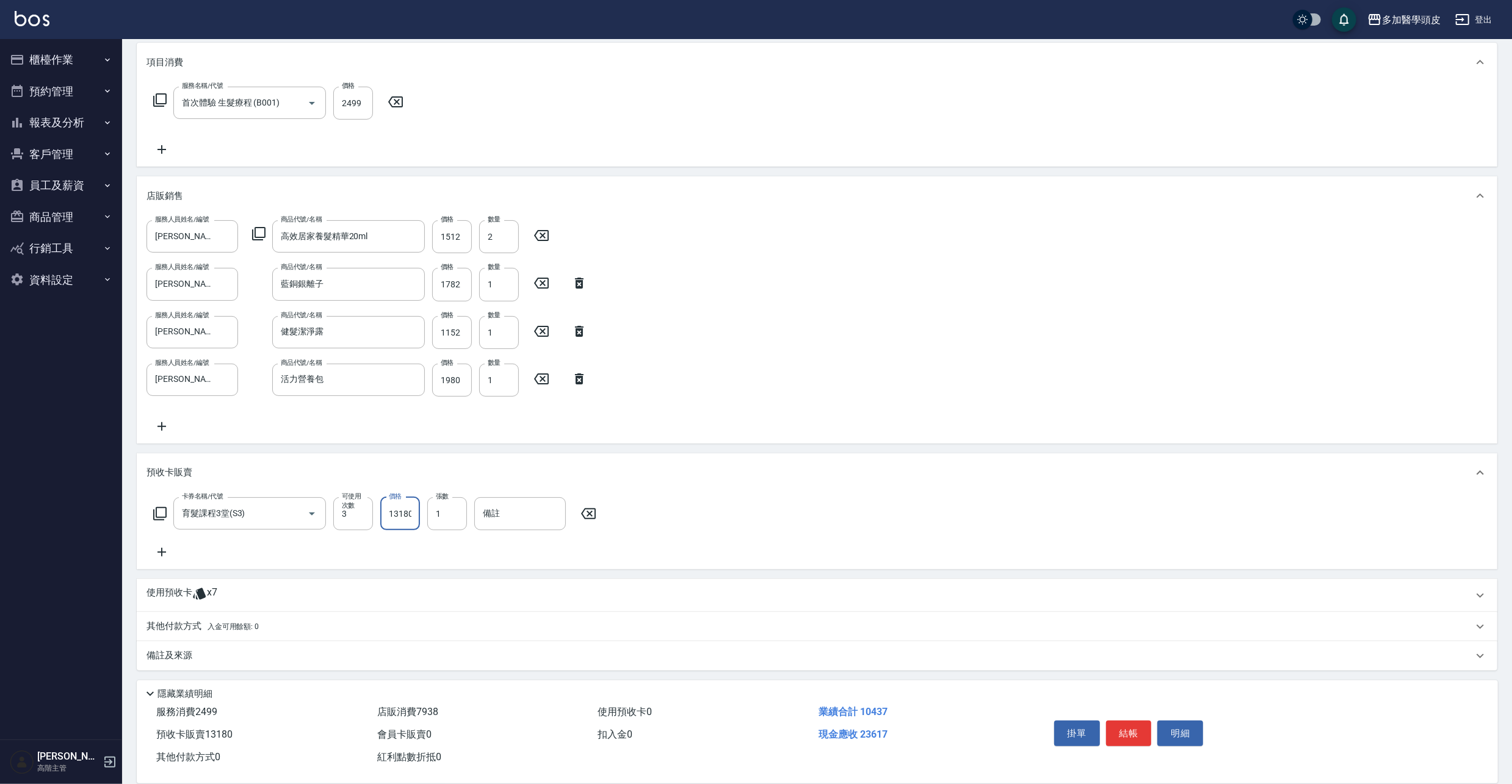
click at [414, 513] on input "13180" at bounding box center [400, 514] width 40 height 33
type input "11862"
click at [205, 659] on div "備註及來源" at bounding box center [809, 654] width 1326 height 13
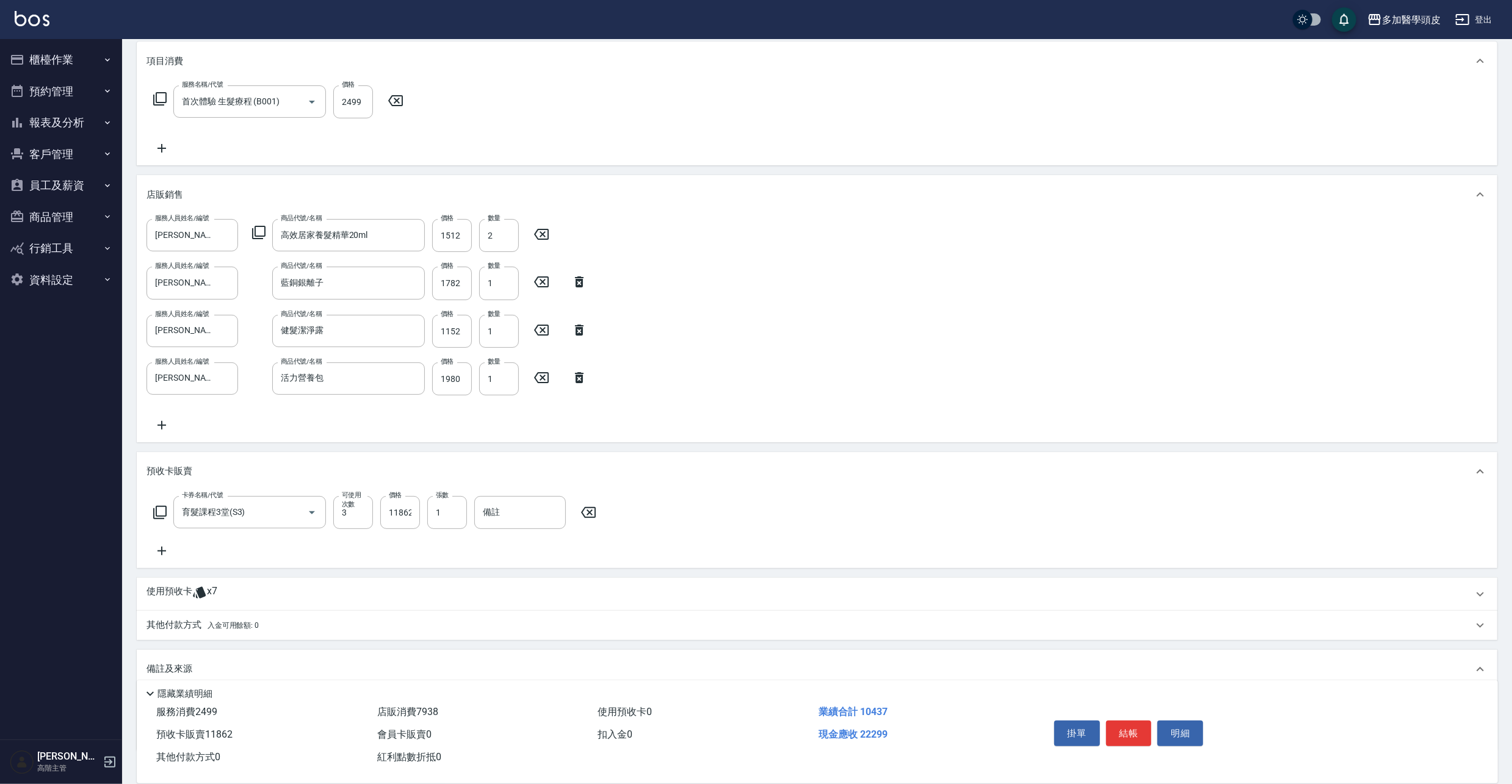
click at [202, 665] on div "備註及來源" at bounding box center [809, 669] width 1326 height 13
click at [249, 646] on div "備註及來源" at bounding box center [817, 655] width 1361 height 29
click at [235, 667] on div "備註及來源" at bounding box center [809, 669] width 1326 height 13
click at [220, 659] on div "備註及來源" at bounding box center [809, 654] width 1326 height 13
drag, startPoint x: 244, startPoint y: 614, endPoint x: 222, endPoint y: 565, distance: 53.7
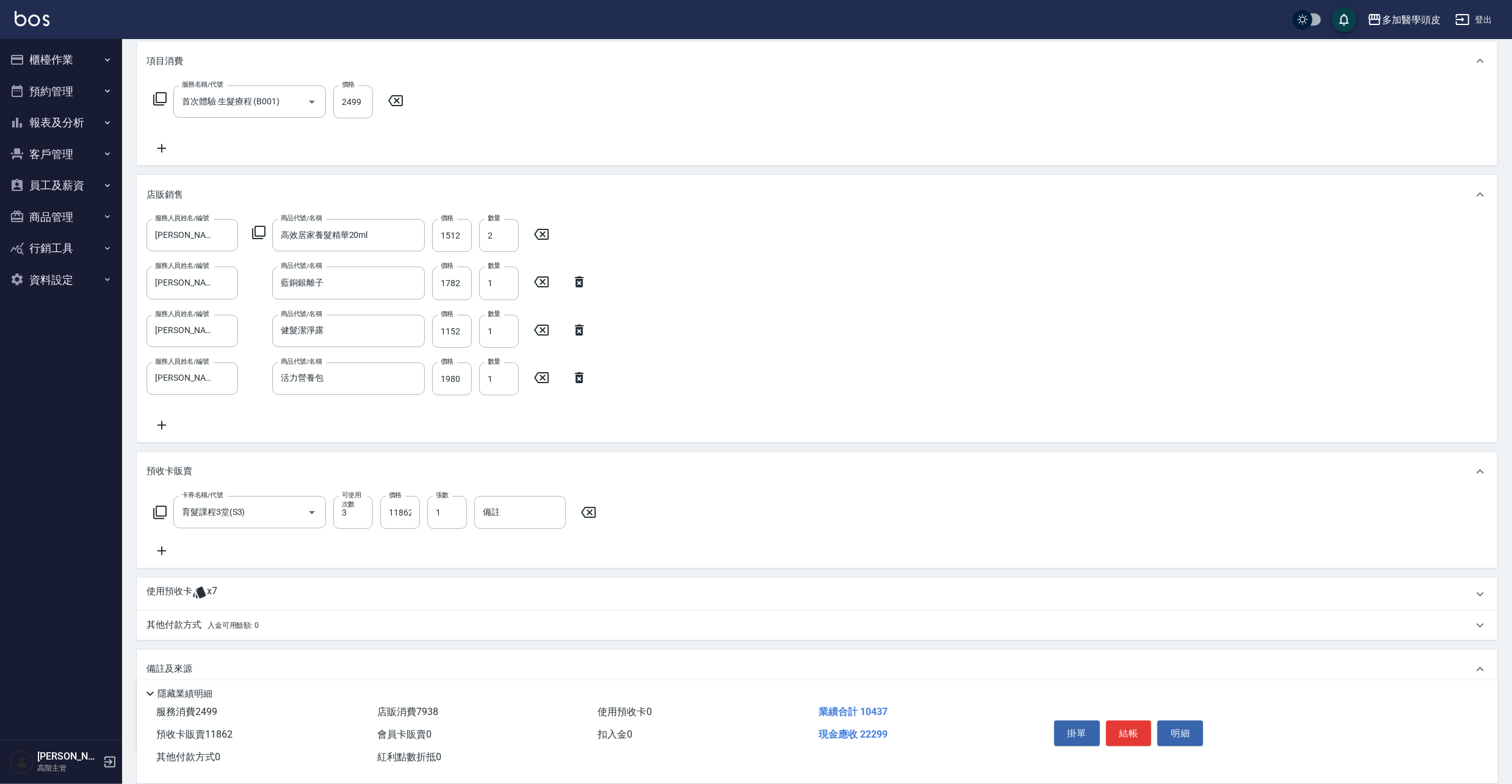
click at [222, 565] on div "項目消費 服務名稱/代號 首次體驗 生髮療程 (B001) 服務名稱/代號 價格 2499 價格 店販銷售 服務人員姓名/編號 [PERSON_NAME](無…" at bounding box center [817, 396] width 1361 height 710
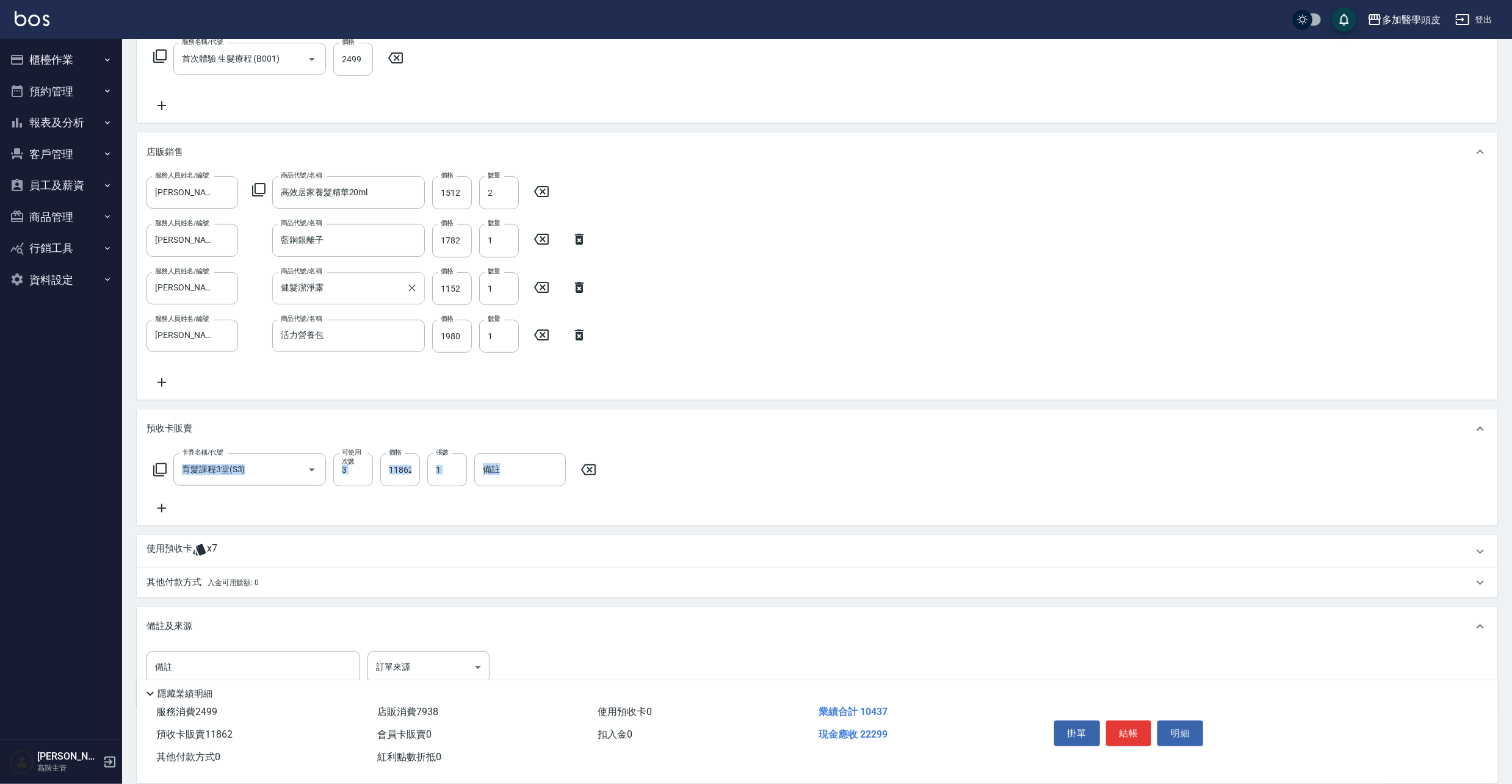
scroll to position [238, 0]
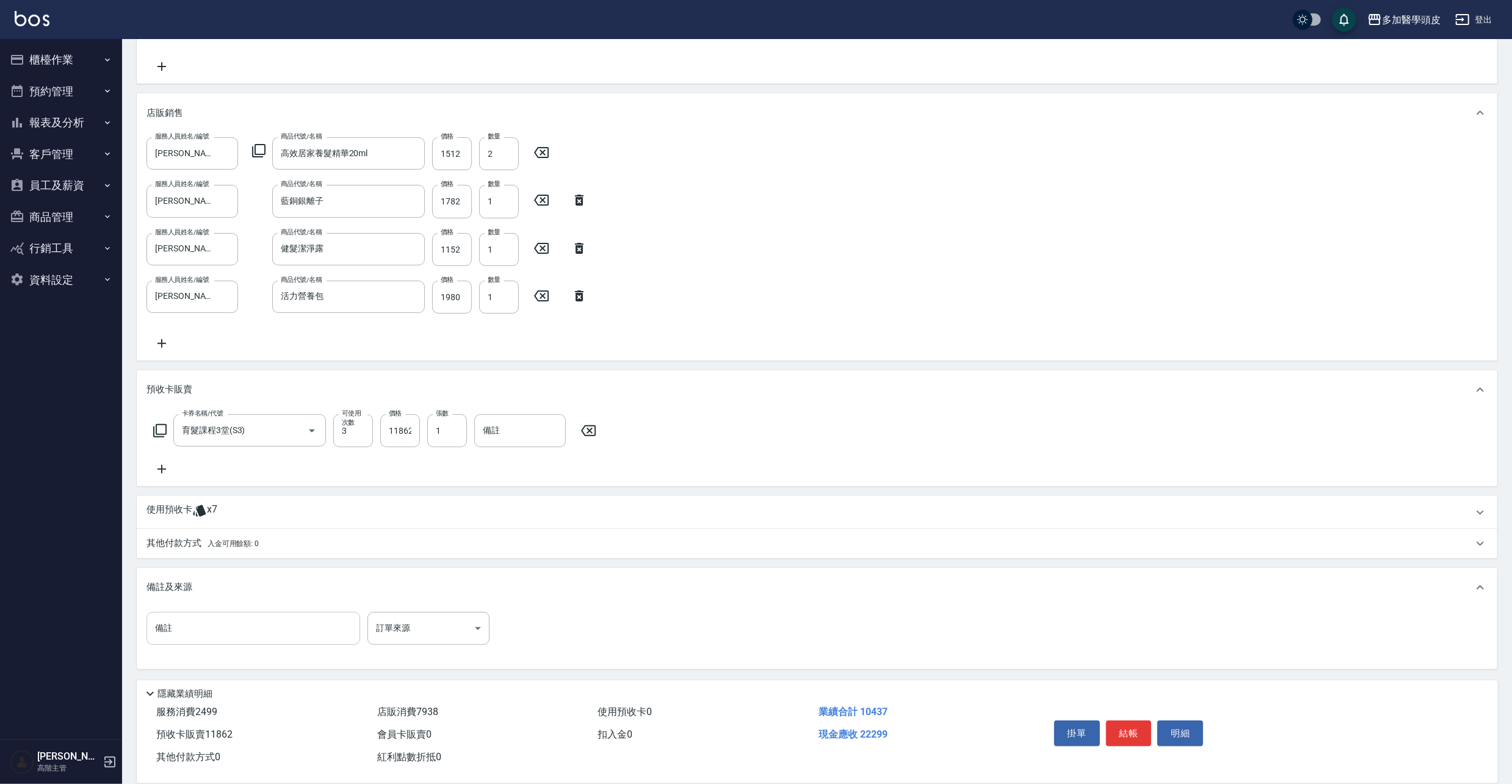
click at [294, 625] on input "備註" at bounding box center [254, 628] width 214 height 33
type input "n"
type input "送1瓶百合修護液"
click at [252, 542] on span "入金可用餘額: 0" at bounding box center [233, 544] width 52 height 9
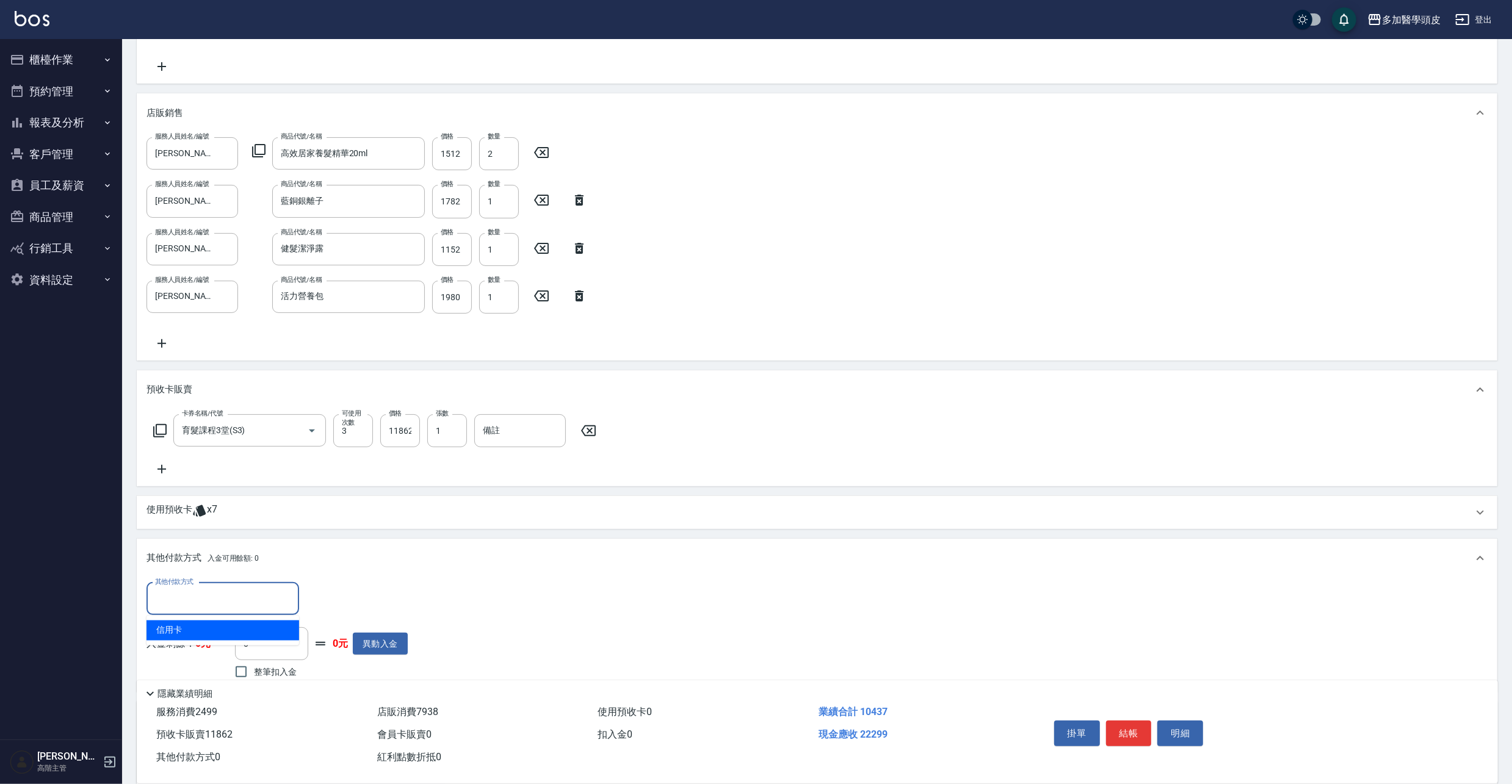
click at [281, 596] on input "其他付款方式" at bounding box center [223, 599] width 142 height 21
click at [195, 632] on span "信用卡" at bounding box center [223, 631] width 152 height 20
type input "信用卡"
click at [383, 594] on input "0" at bounding box center [352, 599] width 92 height 33
click at [342, 599] on input "0" at bounding box center [352, 599] width 92 height 33
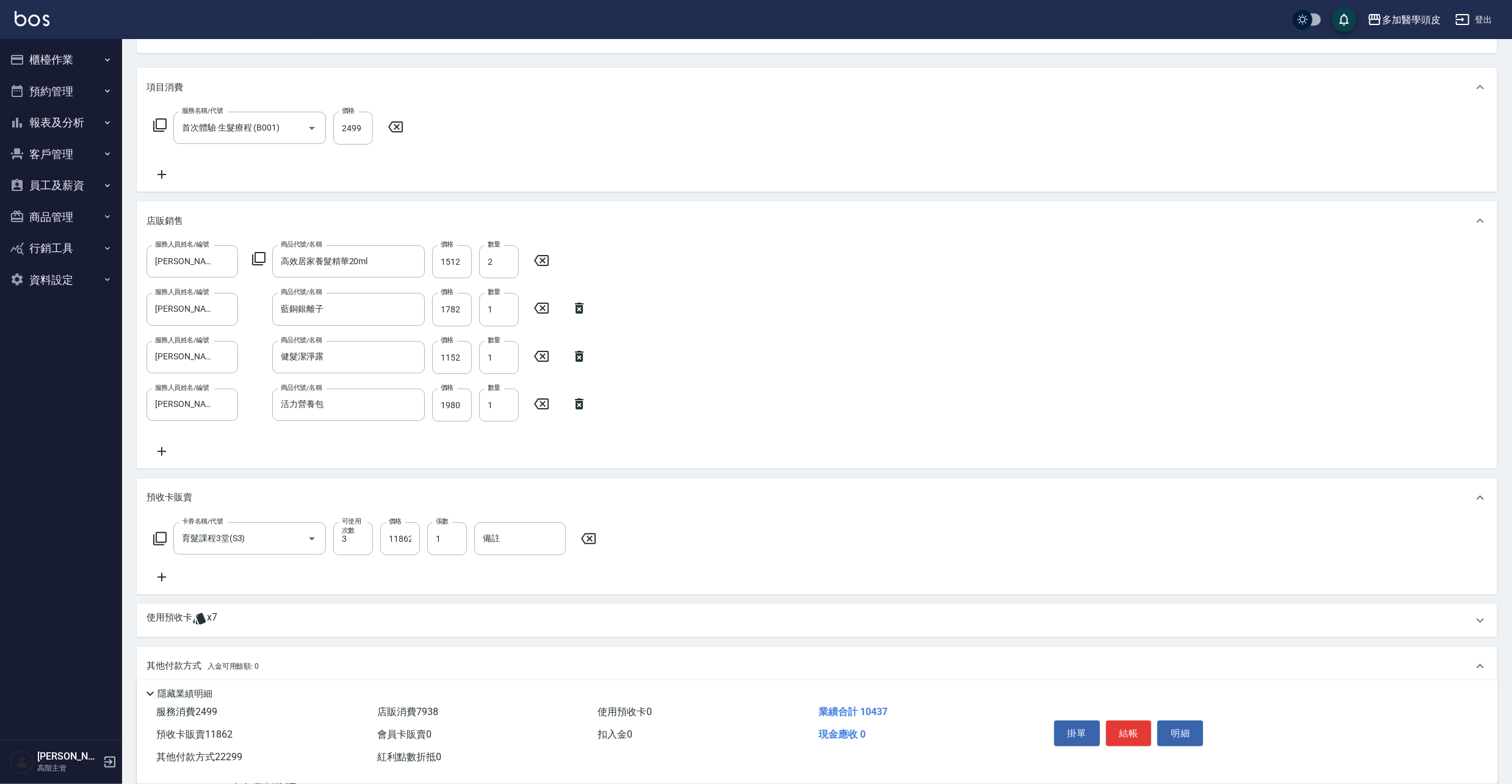
scroll to position [128, 0]
type input "22299"
click at [1119, 726] on button "結帳" at bounding box center [1129, 733] width 46 height 26
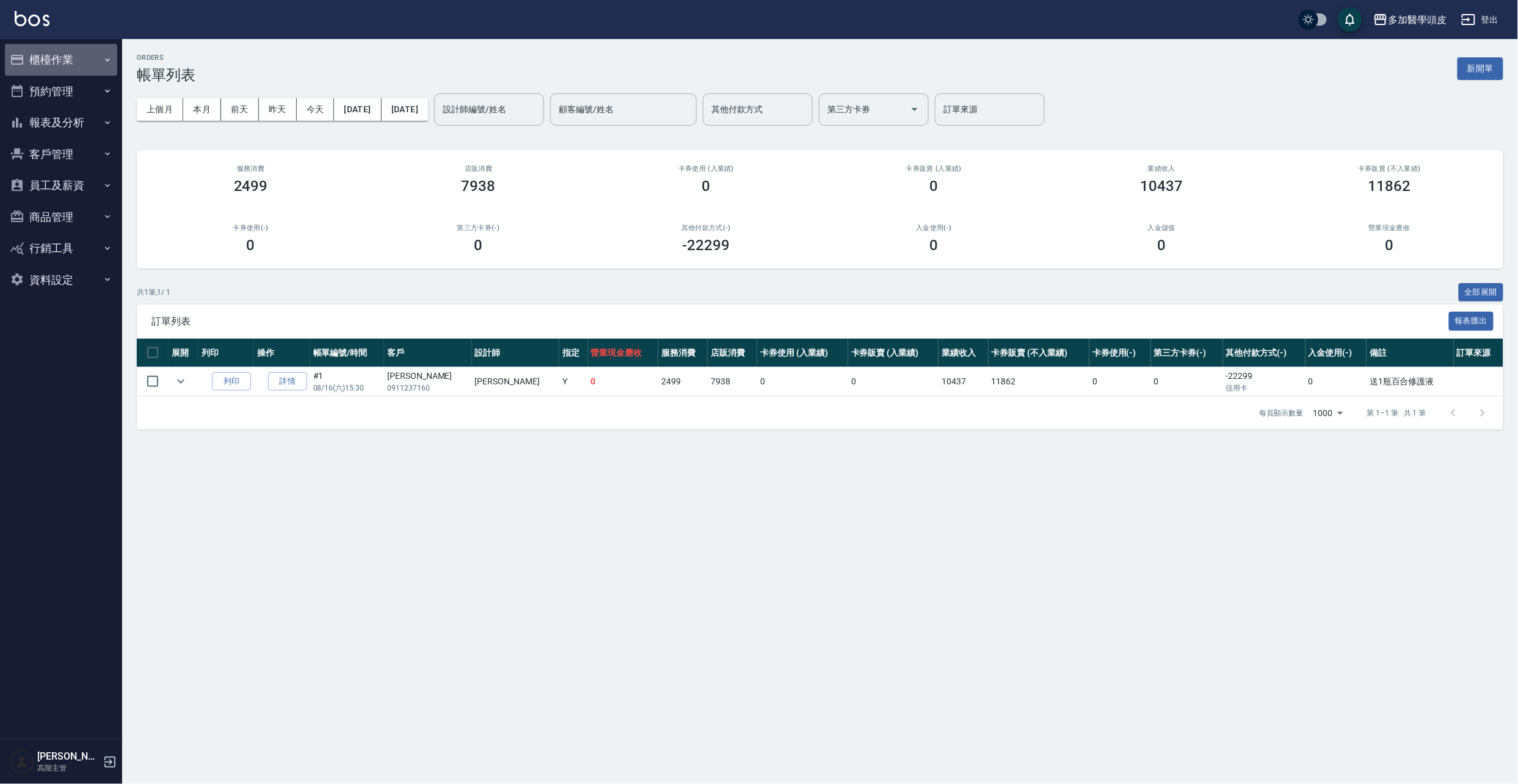
click at [51, 62] on button "櫃檯作業" at bounding box center [61, 59] width 113 height 32
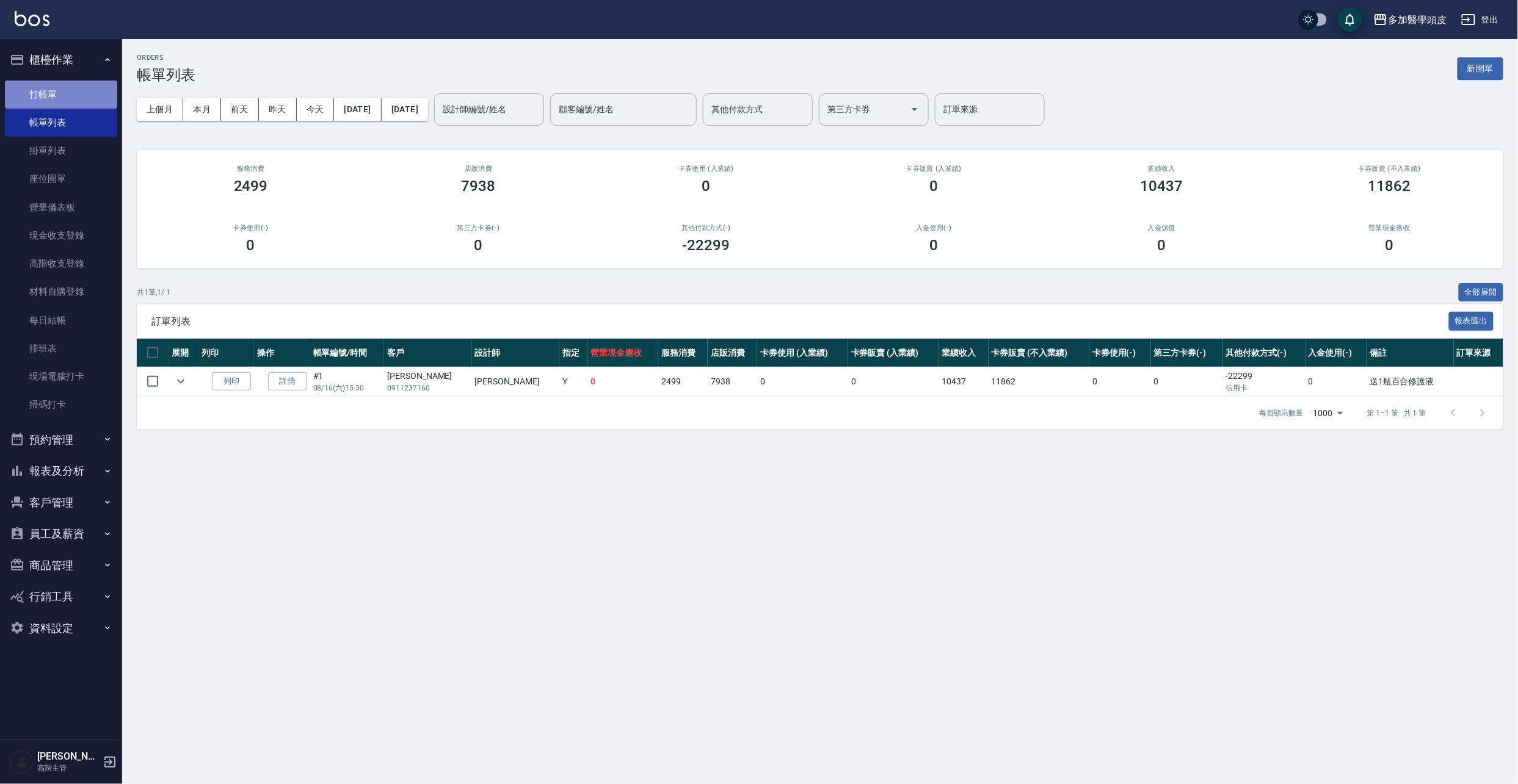
click at [59, 96] on link "打帳單" at bounding box center [61, 94] width 113 height 28
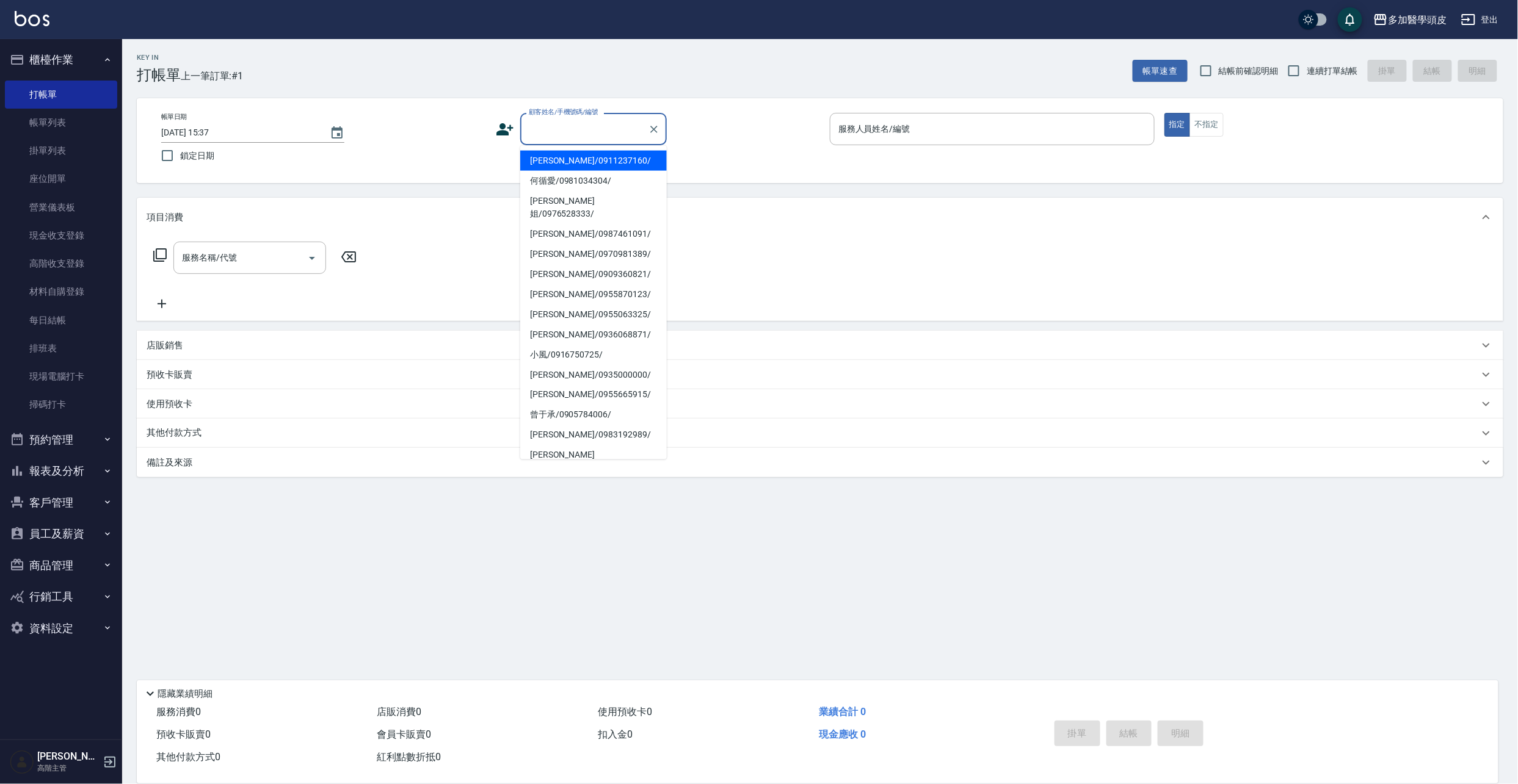
click at [557, 135] on input "顧客姓名/手機號碼/編號" at bounding box center [584, 129] width 117 height 21
click at [565, 154] on li "[PERSON_NAME]/0911237160/" at bounding box center [593, 161] width 147 height 20
type input "[PERSON_NAME]/0911237160/"
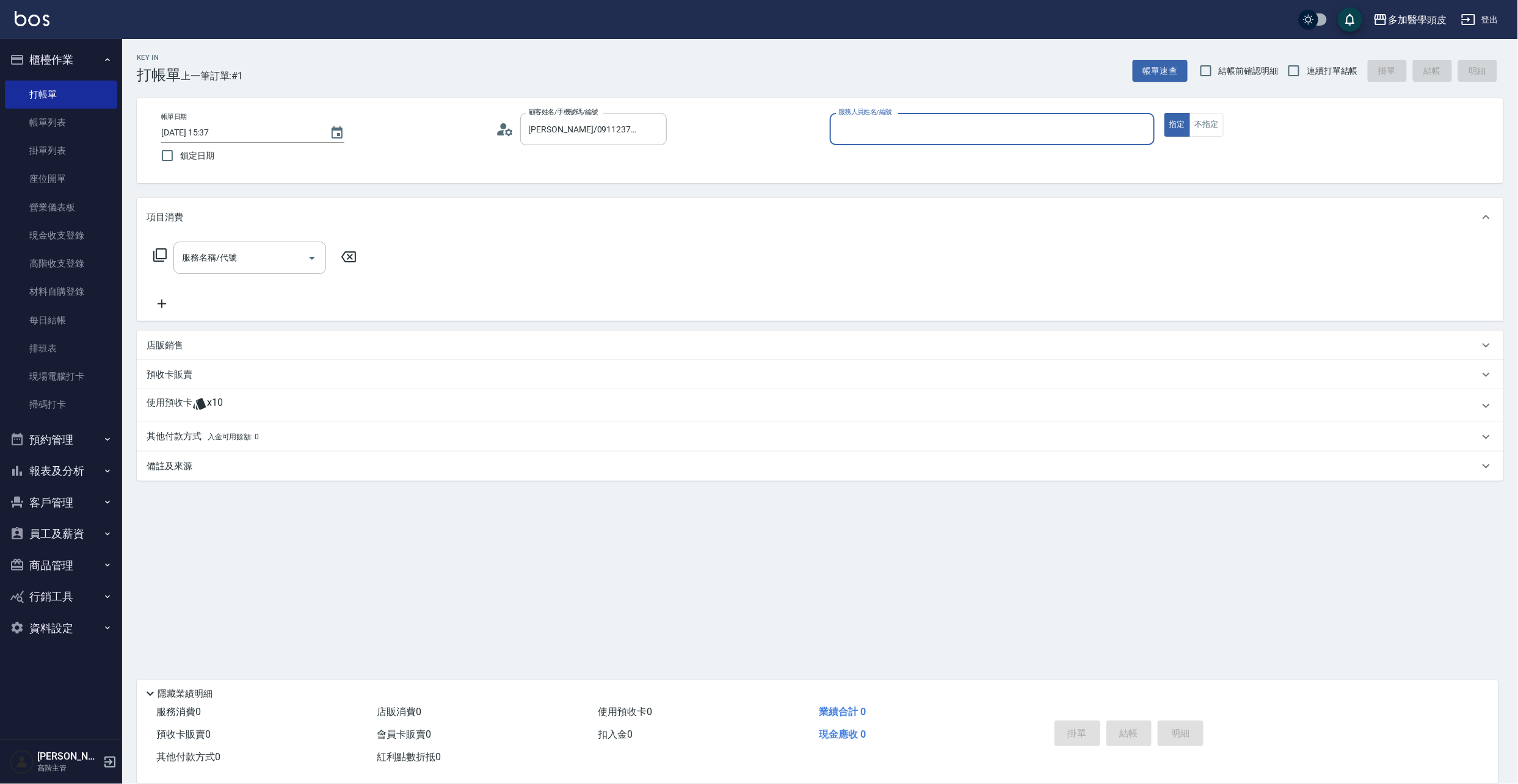
click at [194, 400] on icon at bounding box center [199, 403] width 15 height 15
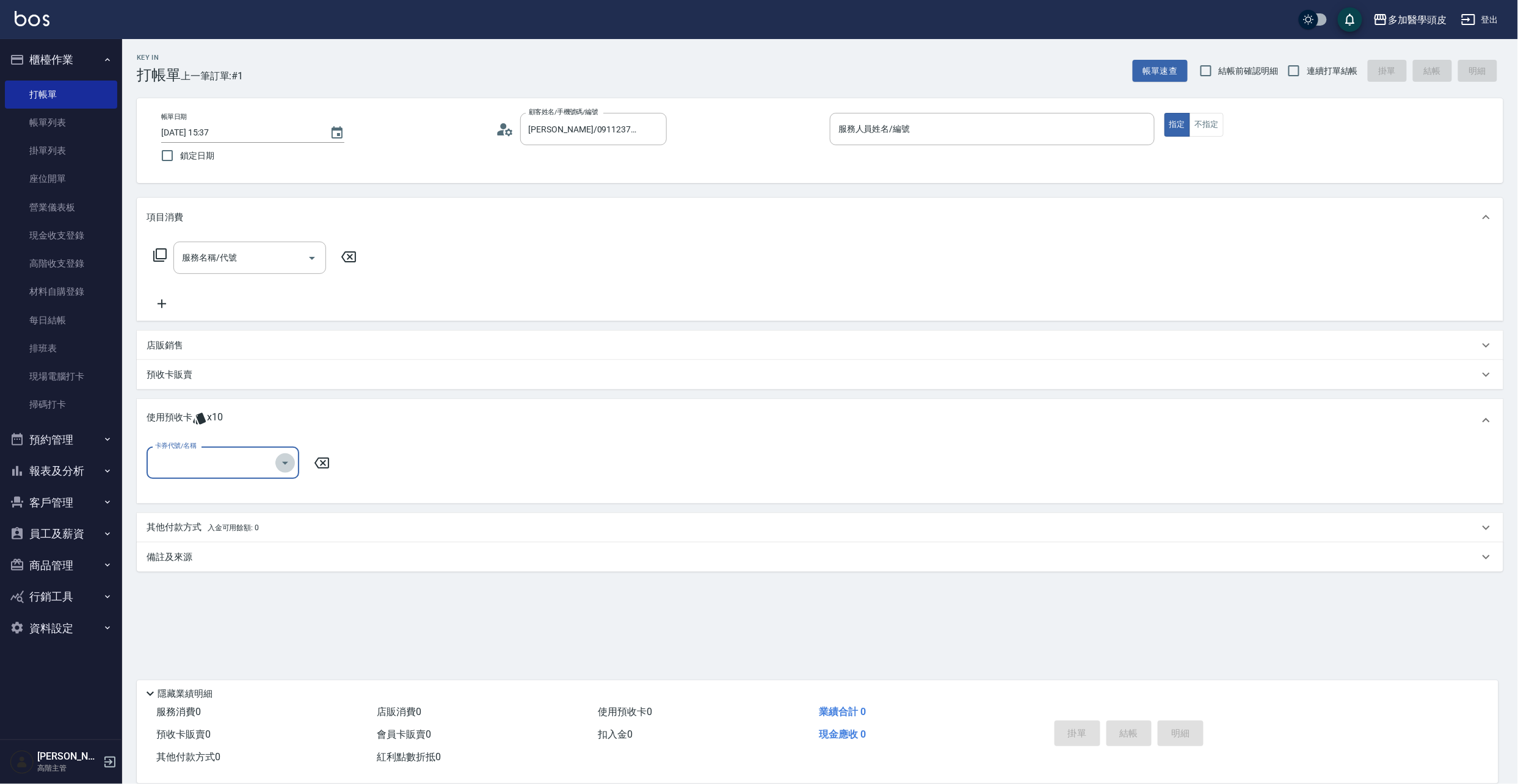
click at [292, 465] on icon "Open" at bounding box center [285, 463] width 15 height 15
click at [23, 118] on link "帳單列表" at bounding box center [61, 123] width 113 height 28
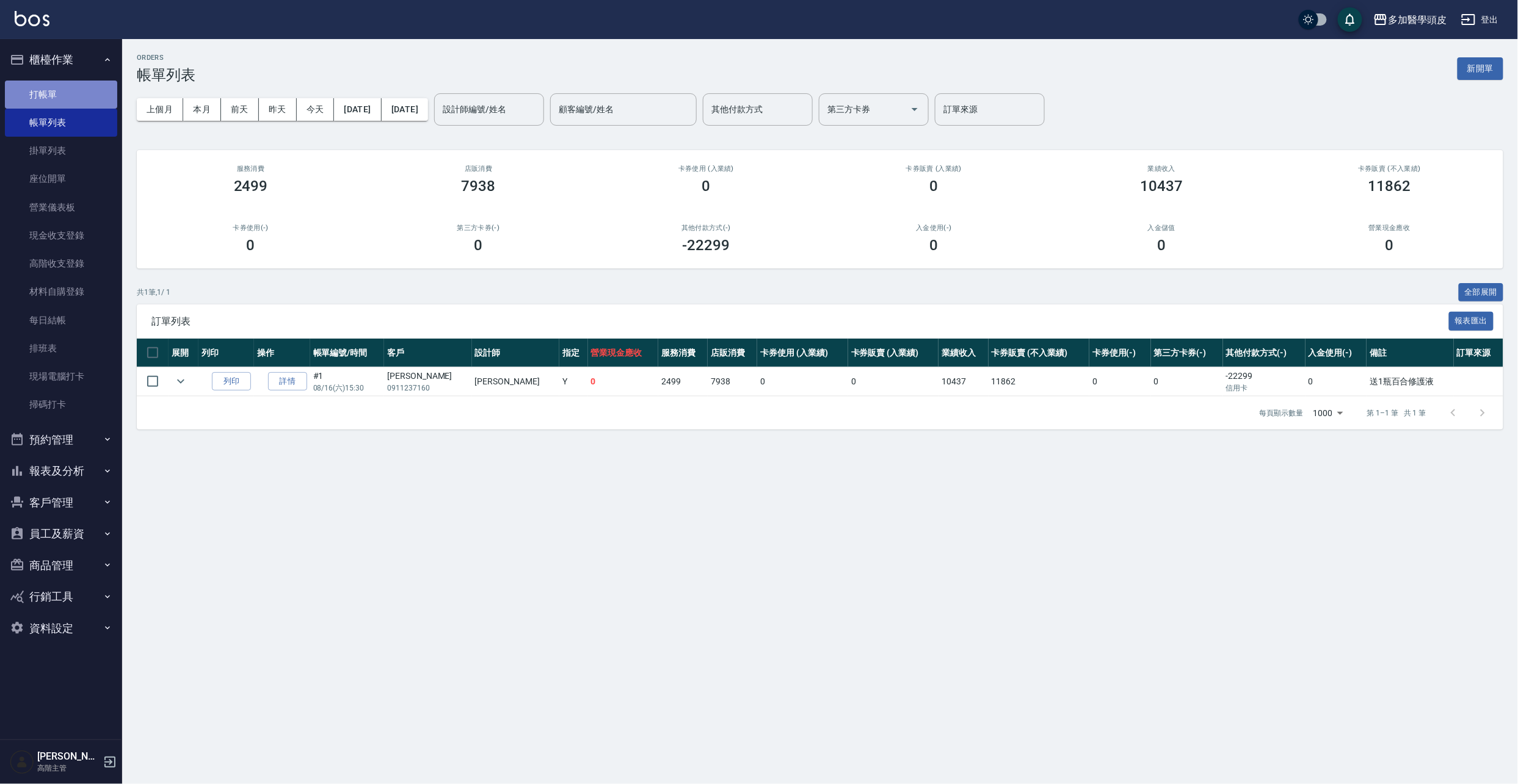
click at [51, 97] on link "打帳單" at bounding box center [61, 94] width 113 height 28
